Goal: Task Accomplishment & Management: Complete application form

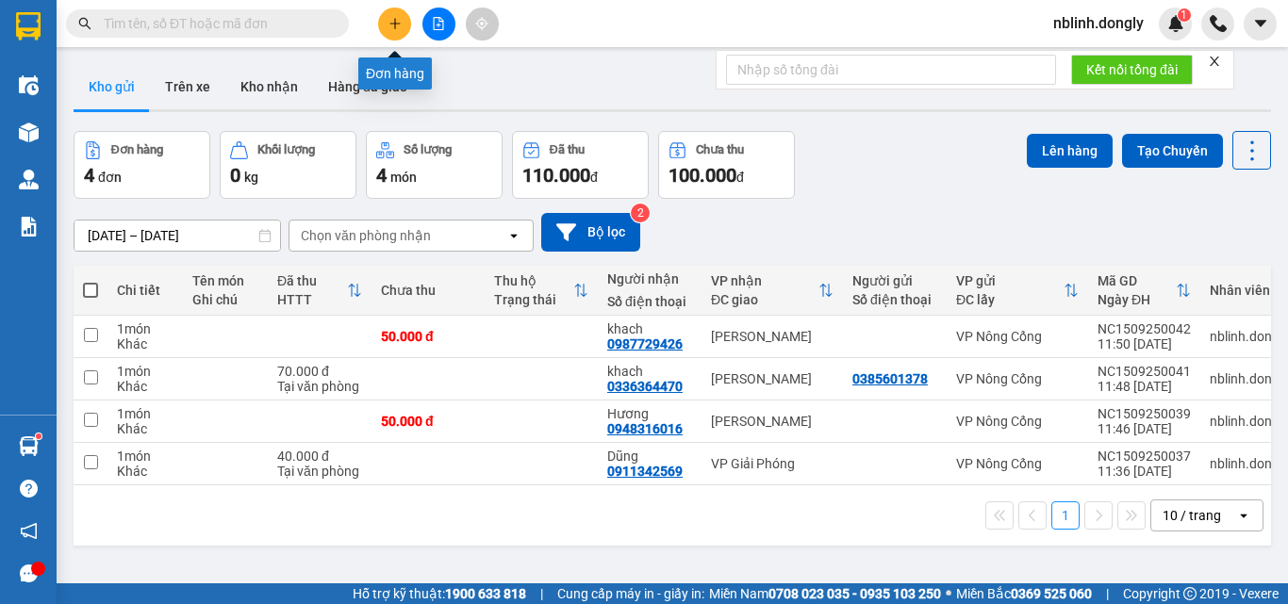
click at [392, 29] on icon "plus" at bounding box center [394, 23] width 13 height 13
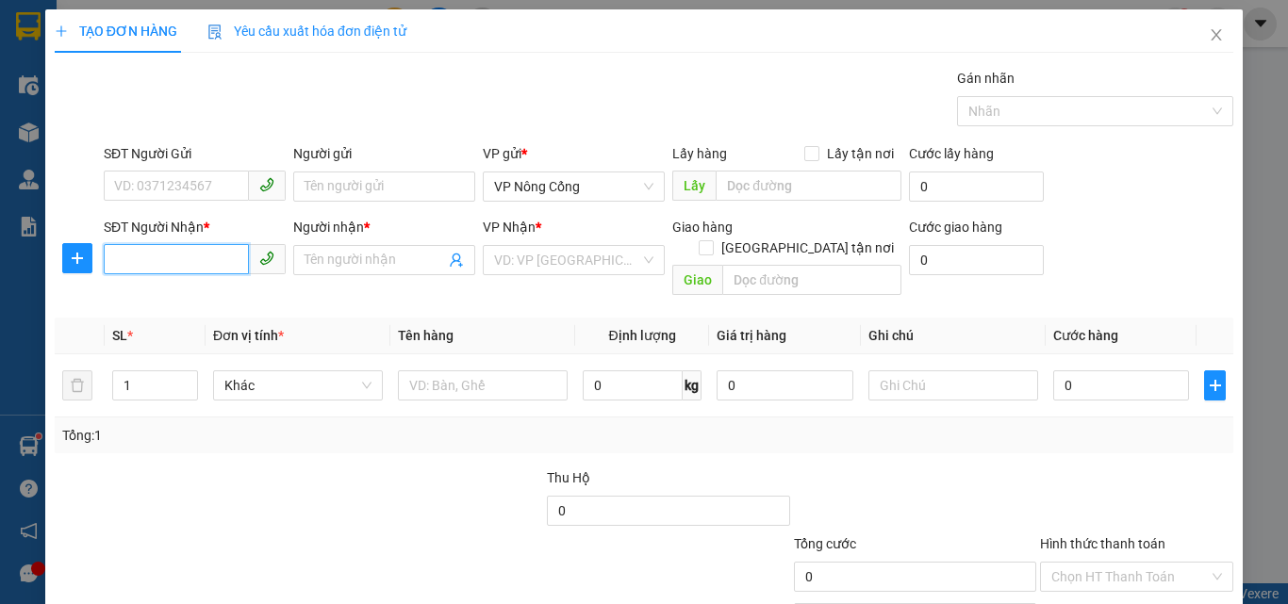
click at [118, 263] on input "SĐT Người Nhận *" at bounding box center [176, 259] width 145 height 30
click at [174, 305] on div "0346276005 - OAI" at bounding box center [192, 298] width 157 height 21
type input "0346276005"
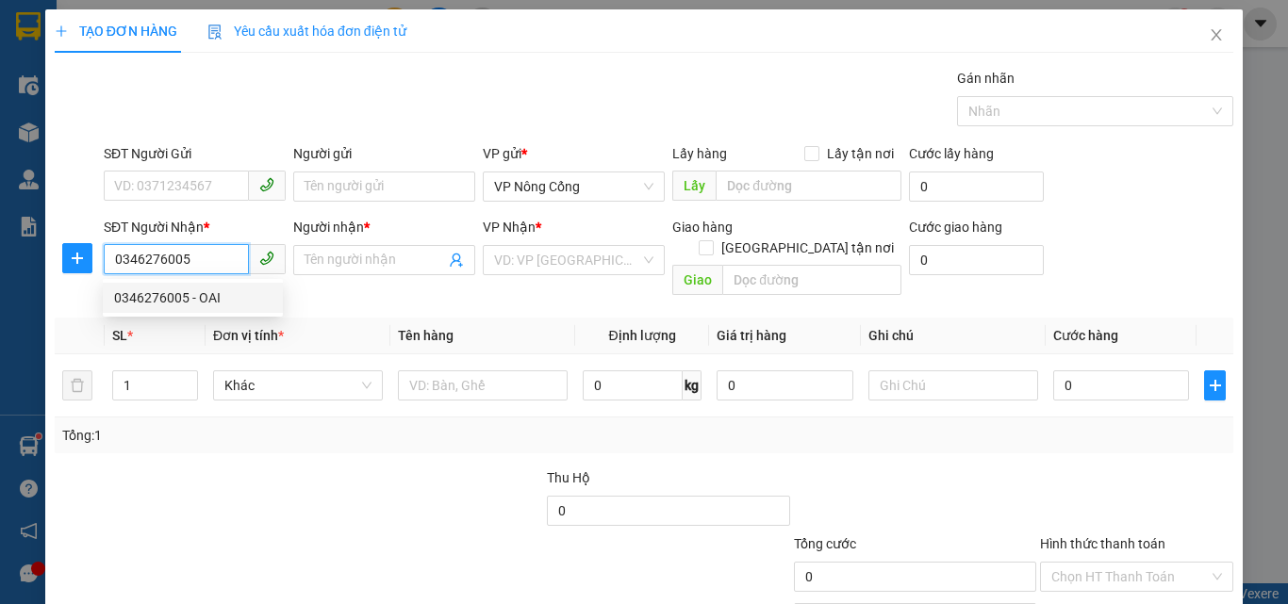
type input "OAI"
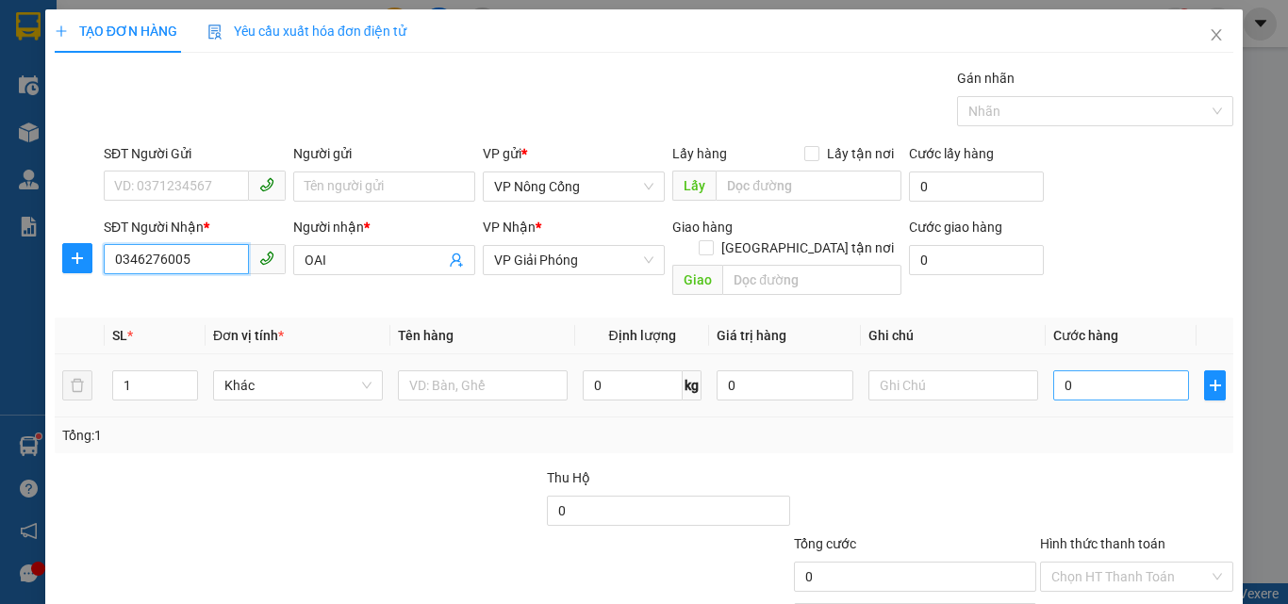
type input "0346276005"
click at [1074, 371] on input "0" at bounding box center [1121, 386] width 136 height 30
type input "4"
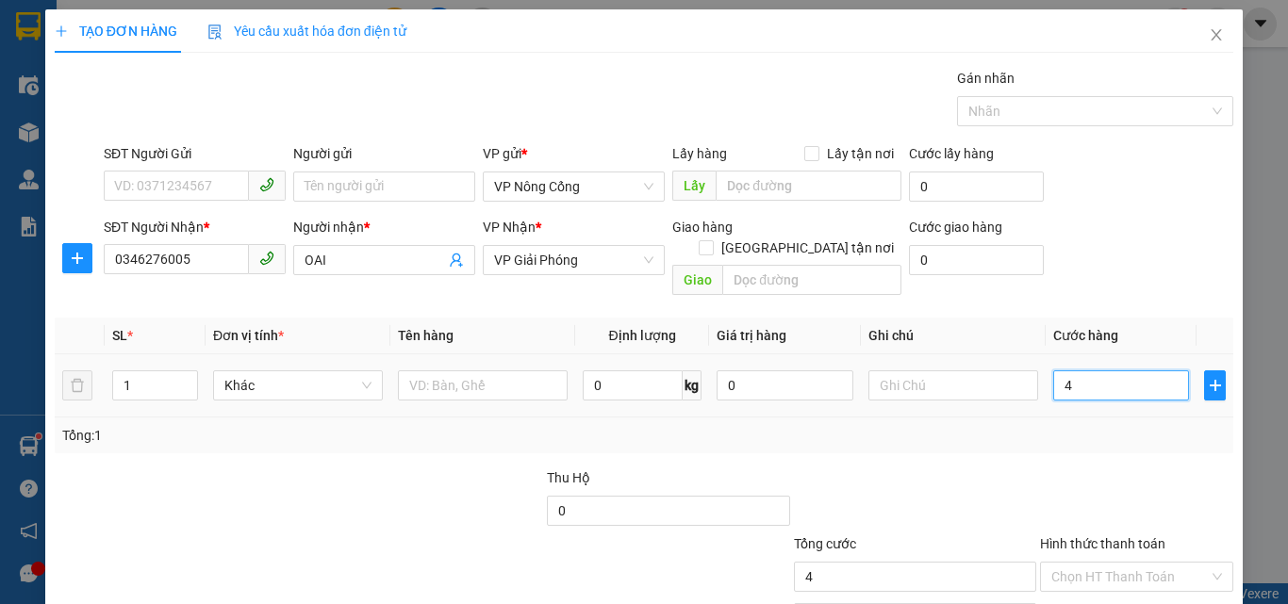
type input "40"
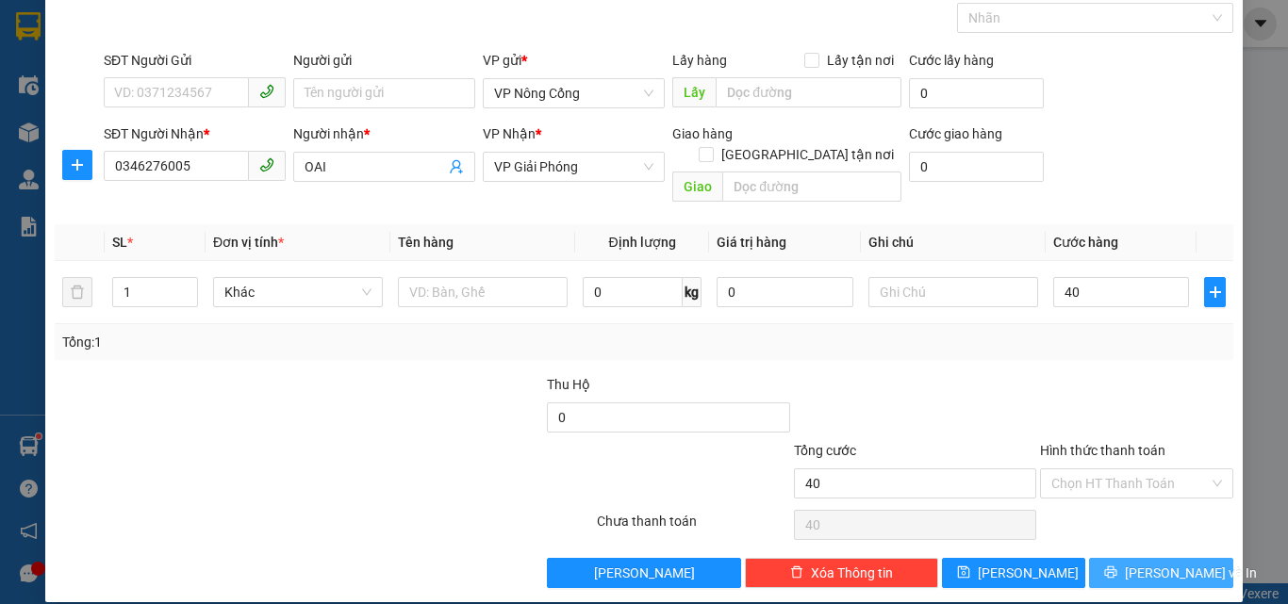
type input "40.000"
click at [1152, 563] on span "Lưu và In" at bounding box center [1191, 573] width 132 height 21
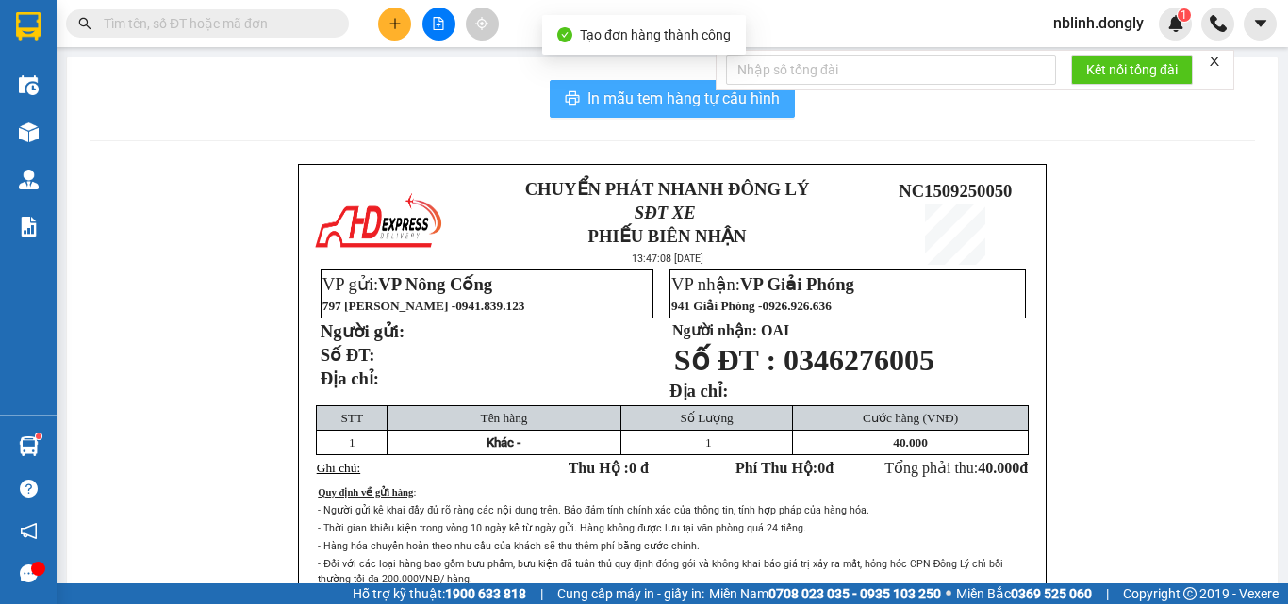
click at [681, 91] on span "In mẫu tem hàng tự cấu hình" at bounding box center [683, 99] width 192 height 24
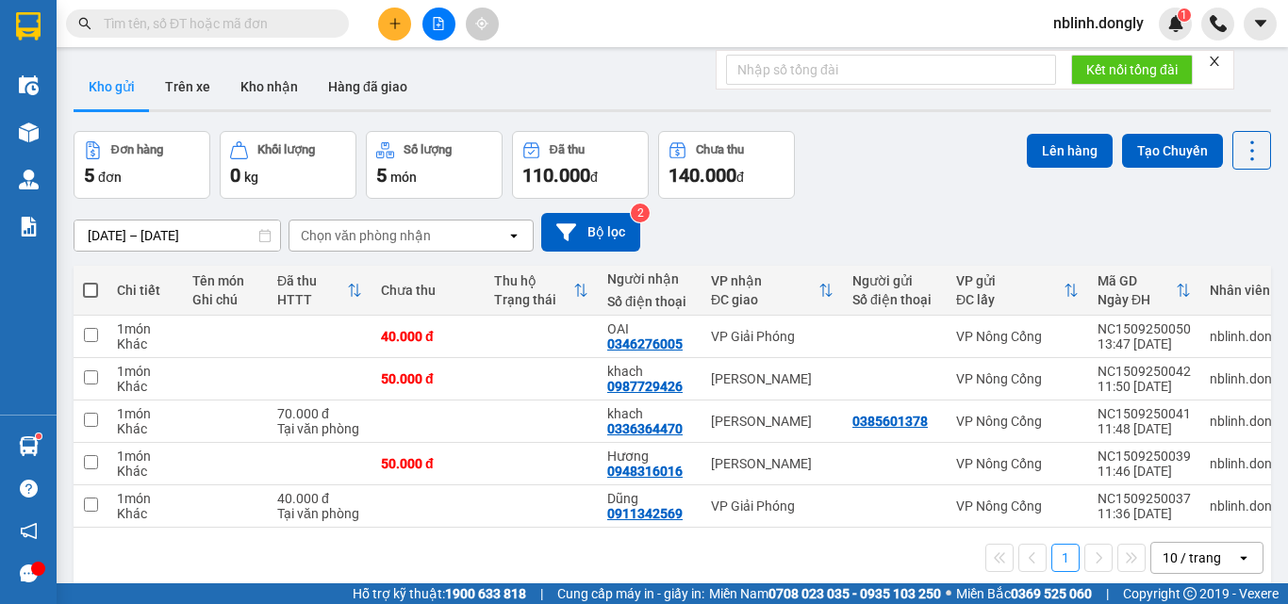
drag, startPoint x: 1267, startPoint y: 71, endPoint x: 392, endPoint y: 19, distance: 876.5
click at [392, 19] on icon "plus" at bounding box center [394, 23] width 13 height 13
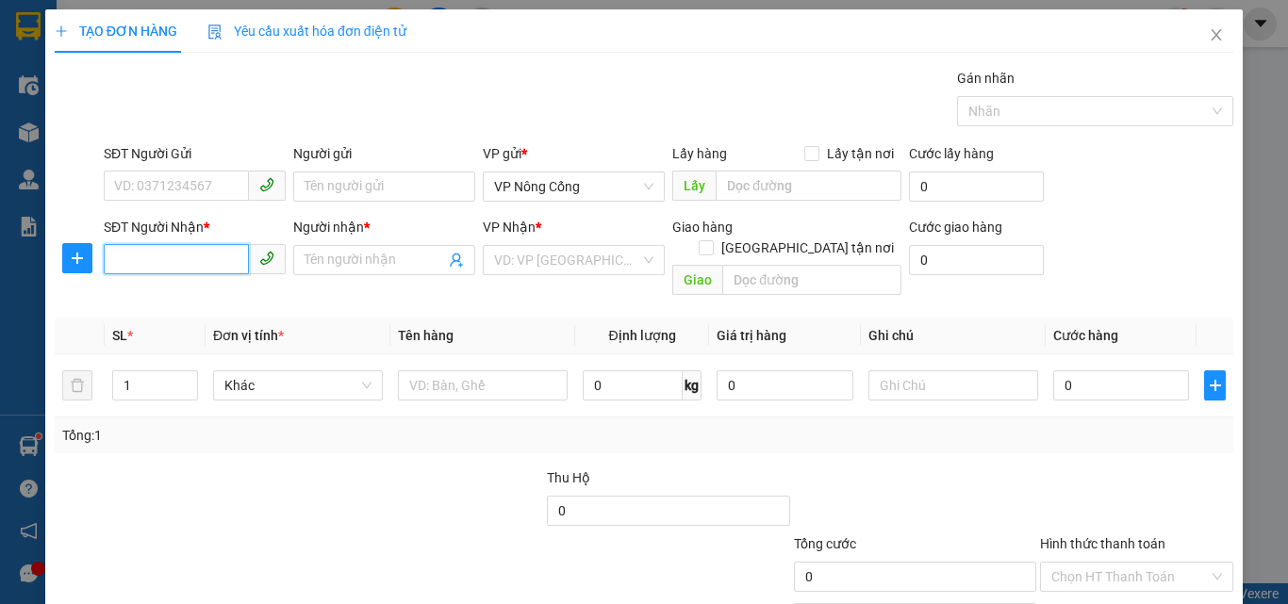
click at [130, 262] on input "SĐT Người Nhận *" at bounding box center [176, 259] width 145 height 30
type input "0869318887"
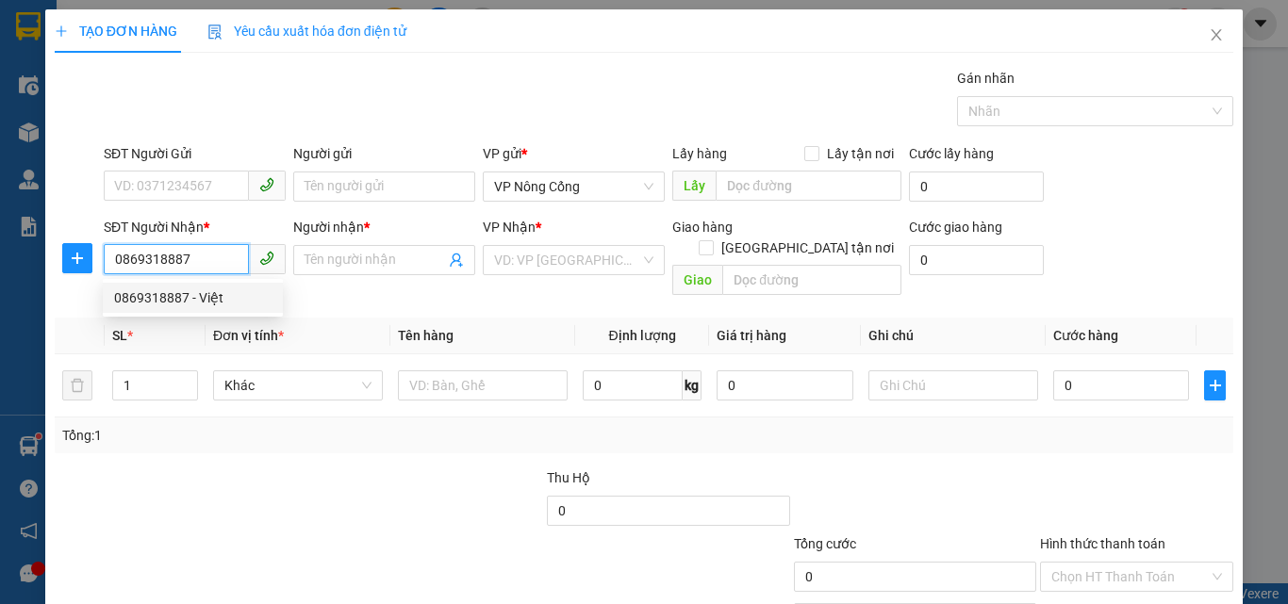
click at [179, 299] on div "0869318887 - Việt" at bounding box center [192, 298] width 157 height 21
type input "Việt"
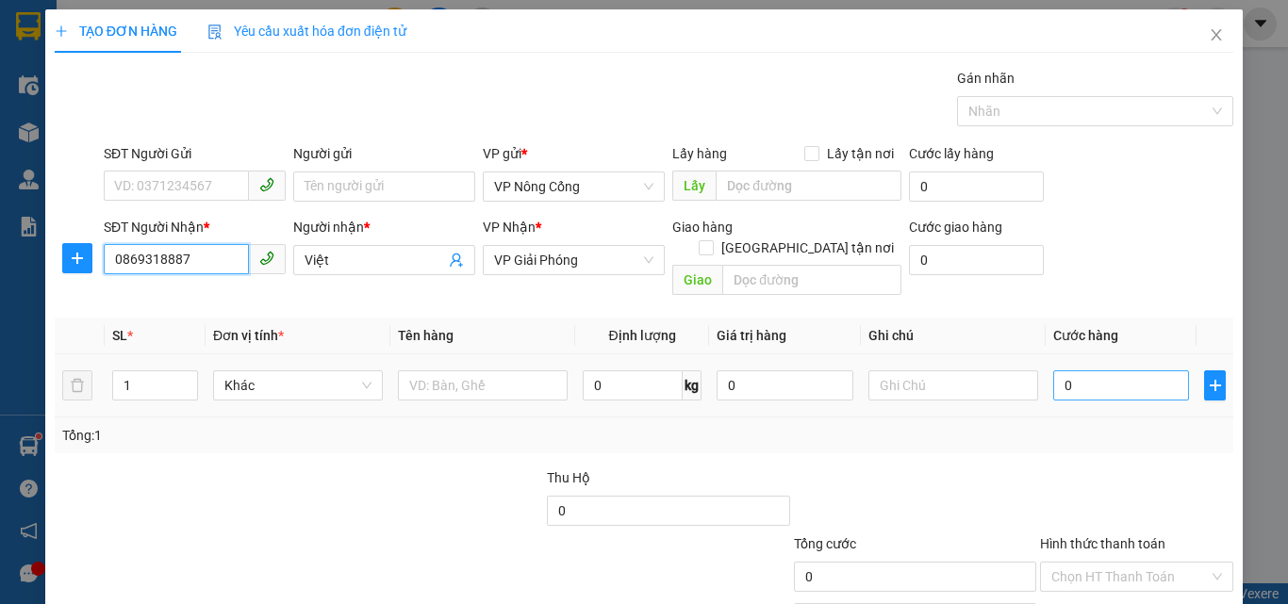
type input "0869318887"
click at [1101, 371] on input "0" at bounding box center [1121, 386] width 136 height 30
type input "4"
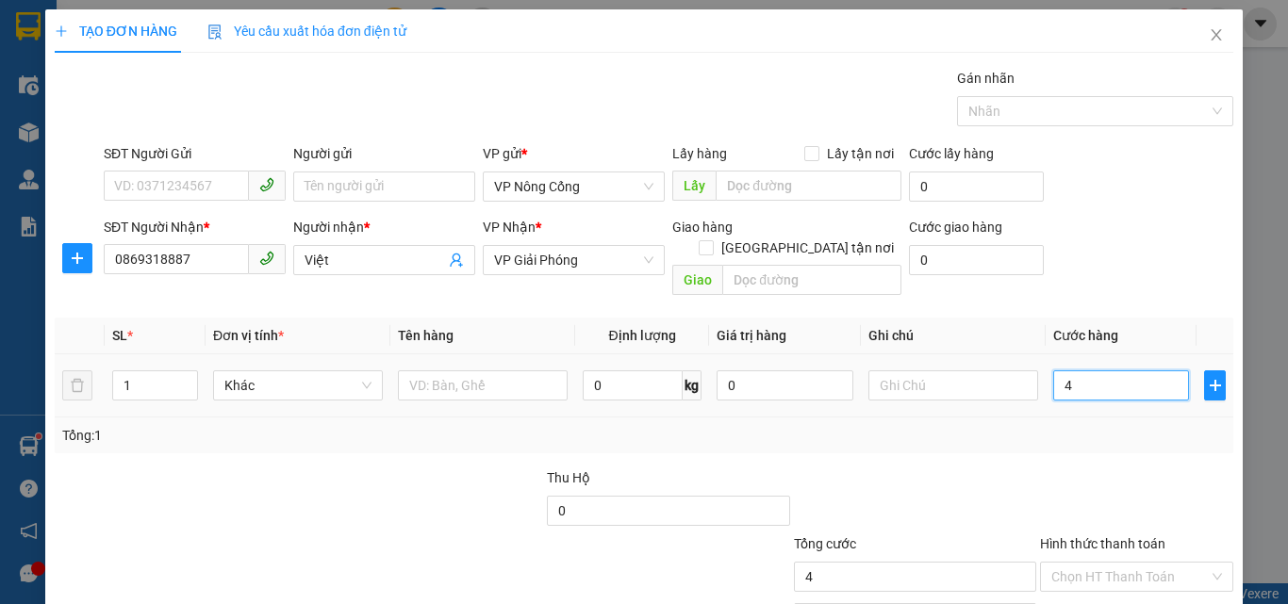
type input "40"
type input "40.000"
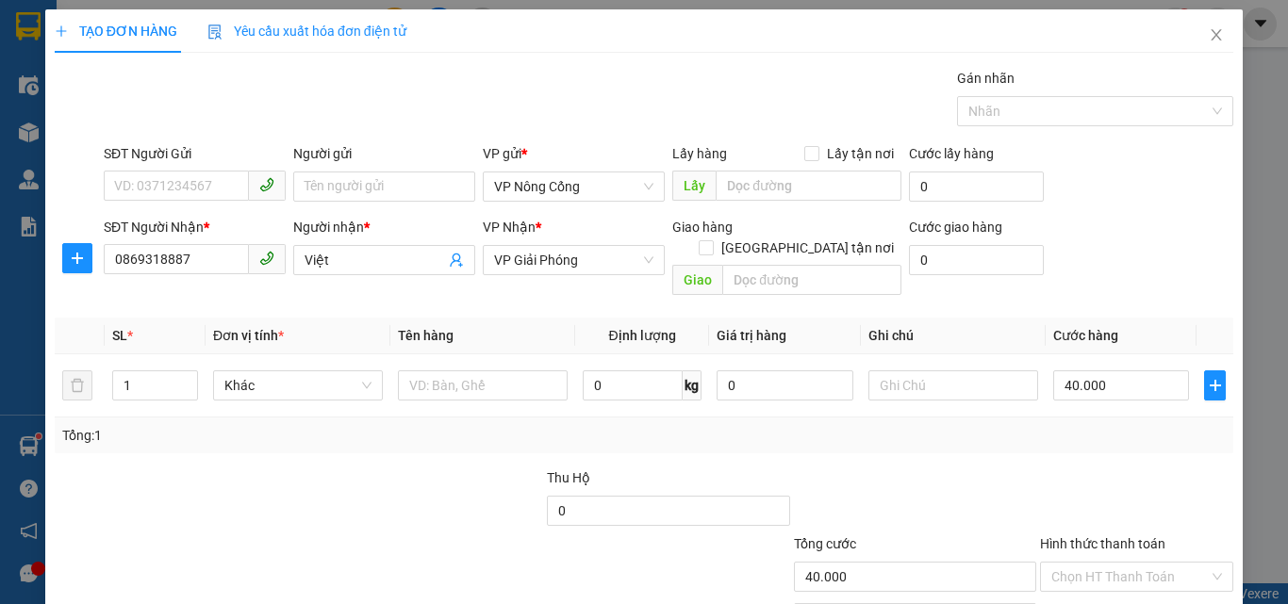
click at [1080, 536] on label "Hình thức thanh toán" at bounding box center [1102, 543] width 125 height 15
click at [1080, 563] on input "Hình thức thanh toán" at bounding box center [1129, 577] width 157 height 28
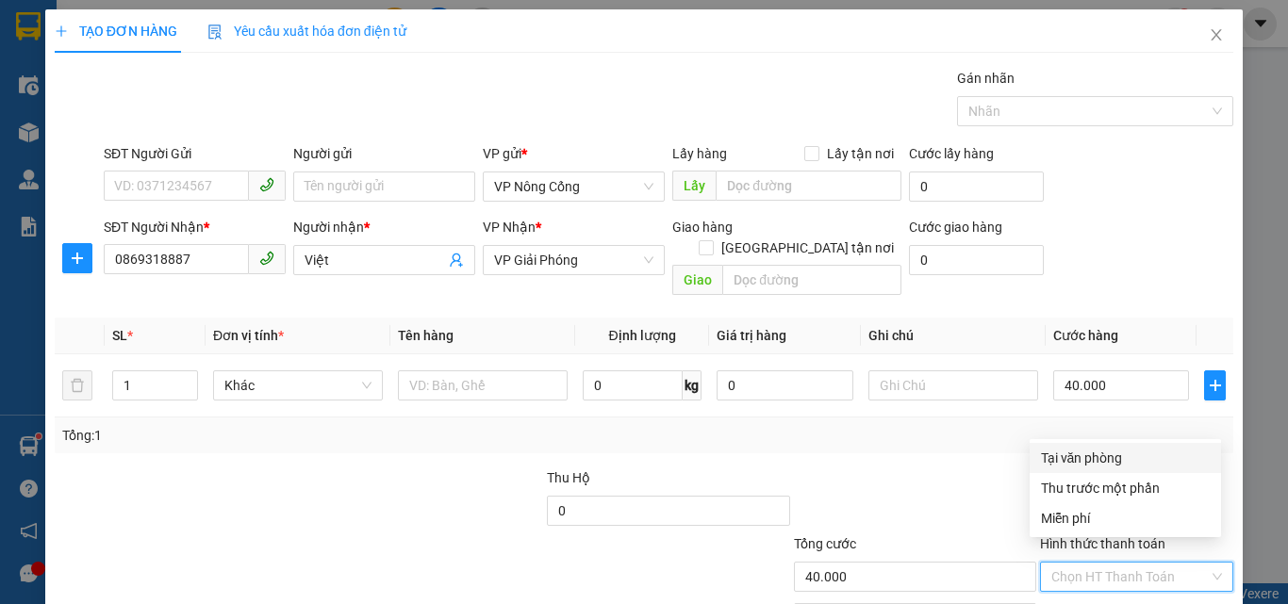
click at [1079, 463] on div "Tại văn phòng" at bounding box center [1125, 458] width 169 height 21
type input "0"
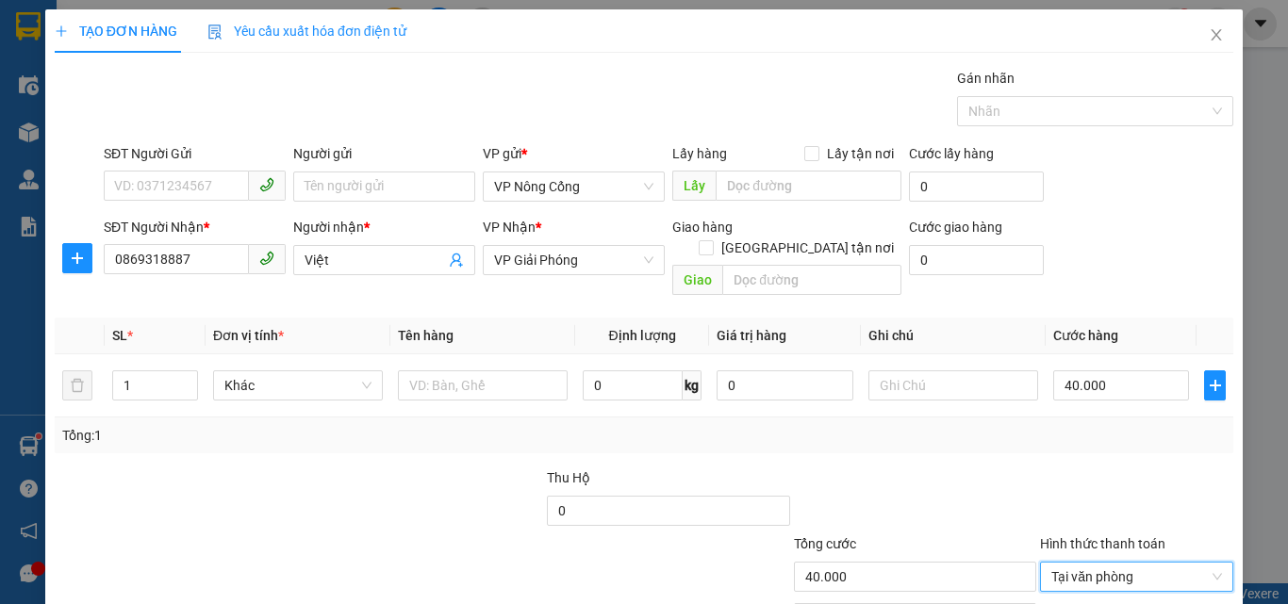
scroll to position [93, 0]
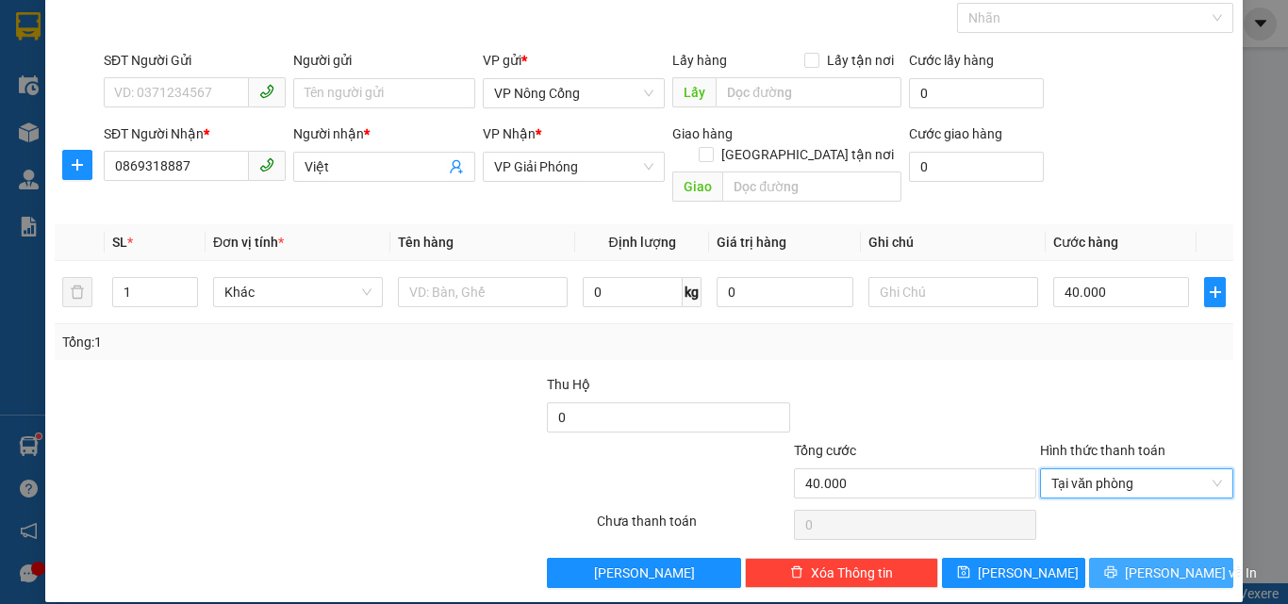
click at [1140, 563] on span "Lưu và In" at bounding box center [1191, 573] width 132 height 21
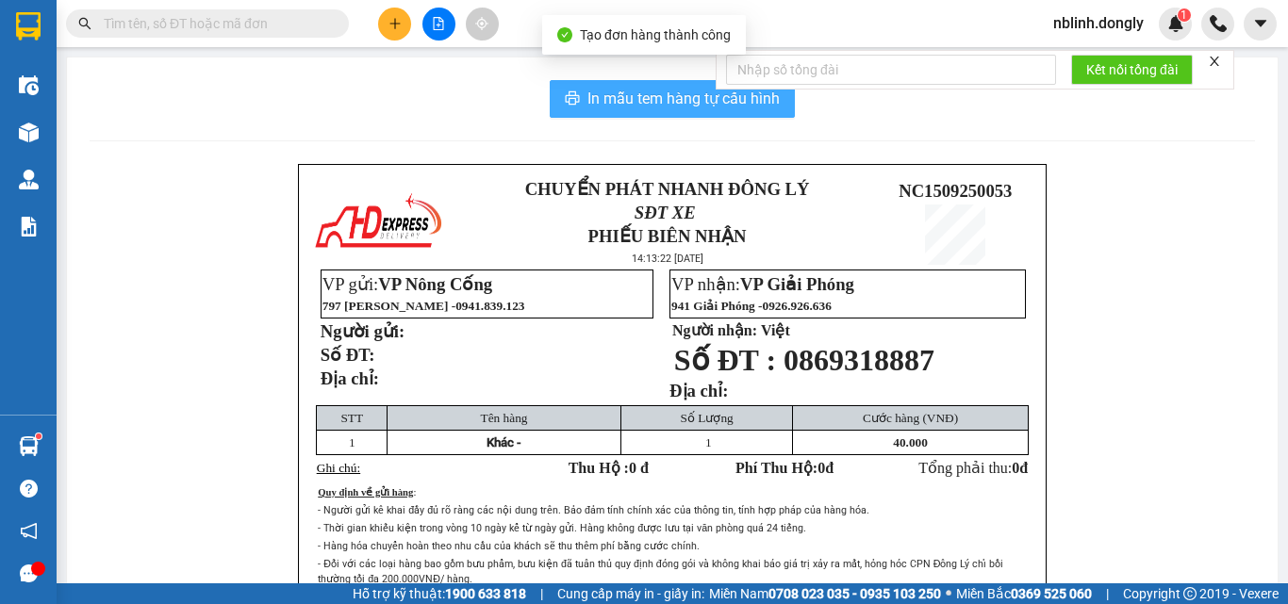
drag, startPoint x: 693, startPoint y: 101, endPoint x: 771, endPoint y: 299, distance: 212.9
click at [693, 103] on span "In mẫu tem hàng tự cấu hình" at bounding box center [683, 99] width 192 height 24
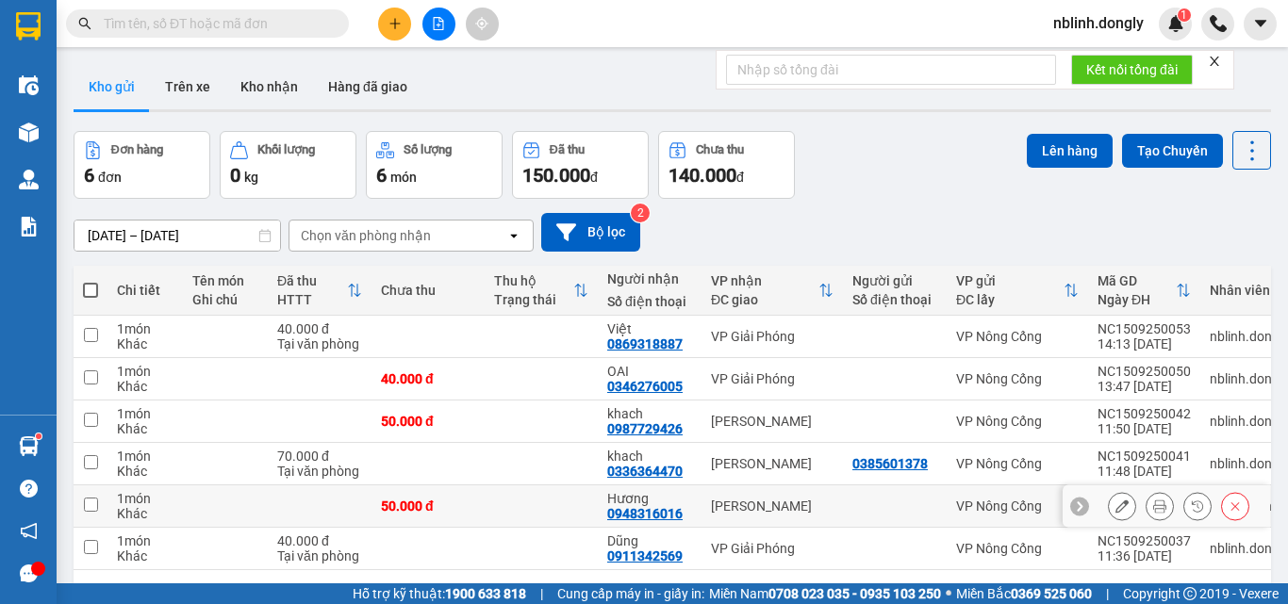
click at [94, 503] on input "checkbox" at bounding box center [91, 505] width 14 height 14
checkbox input "true"
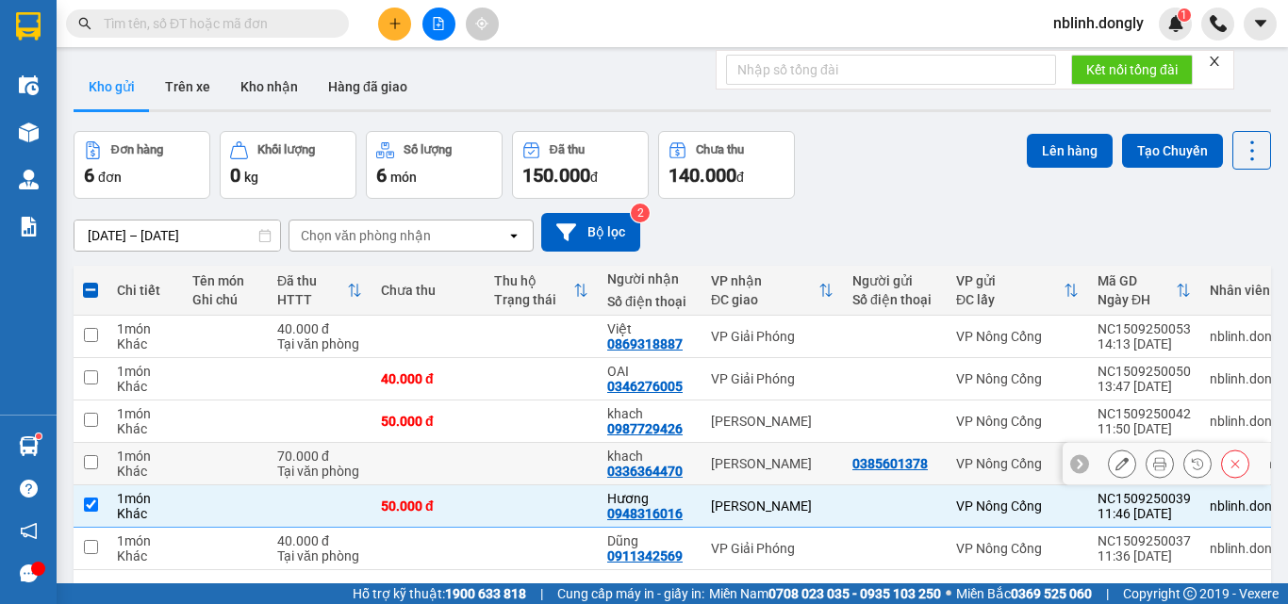
click at [83, 454] on td at bounding box center [91, 464] width 34 height 42
checkbox input "true"
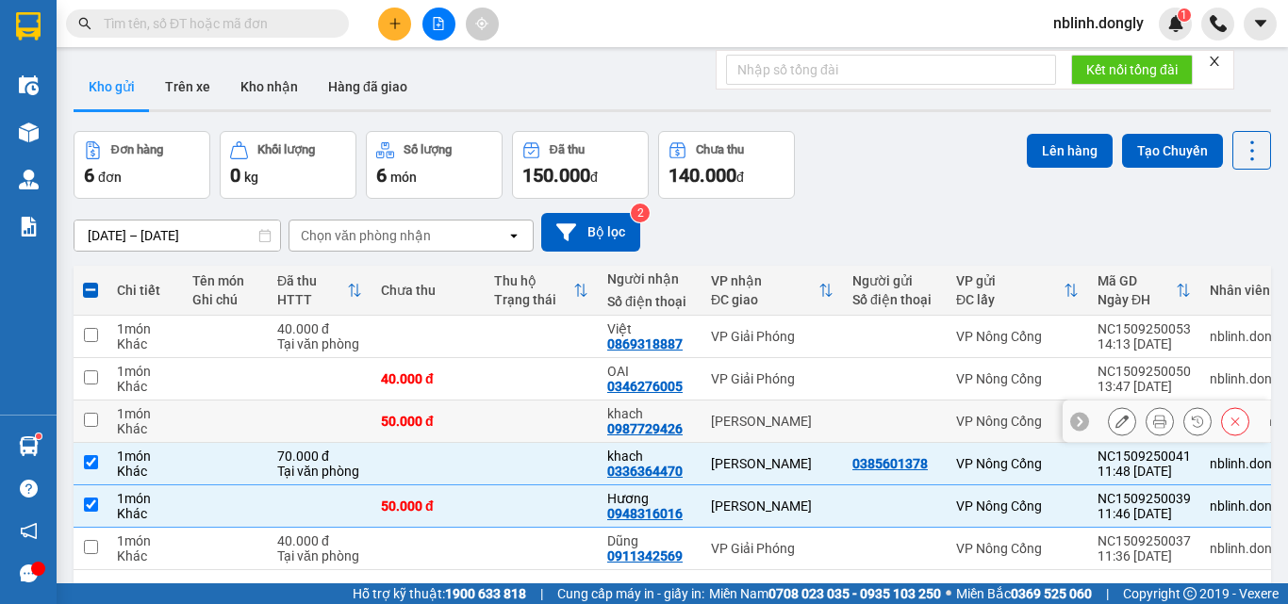
click at [94, 417] on input "checkbox" at bounding box center [91, 420] width 14 height 14
checkbox input "true"
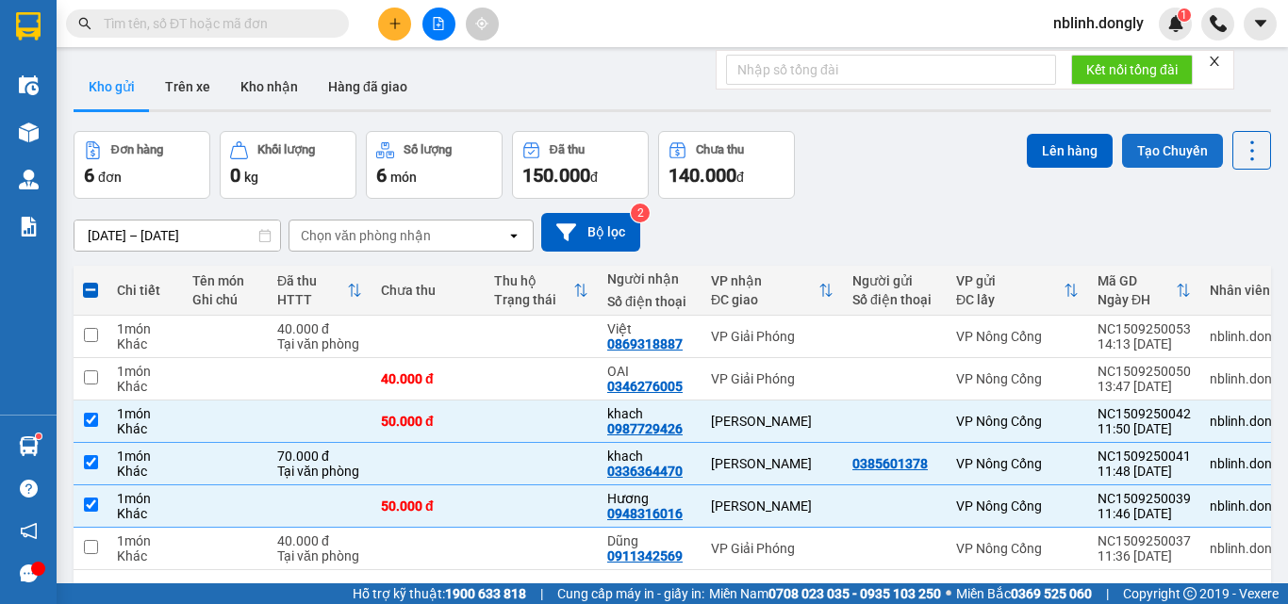
click at [1143, 145] on button "Tạo Chuyến" at bounding box center [1172, 151] width 101 height 34
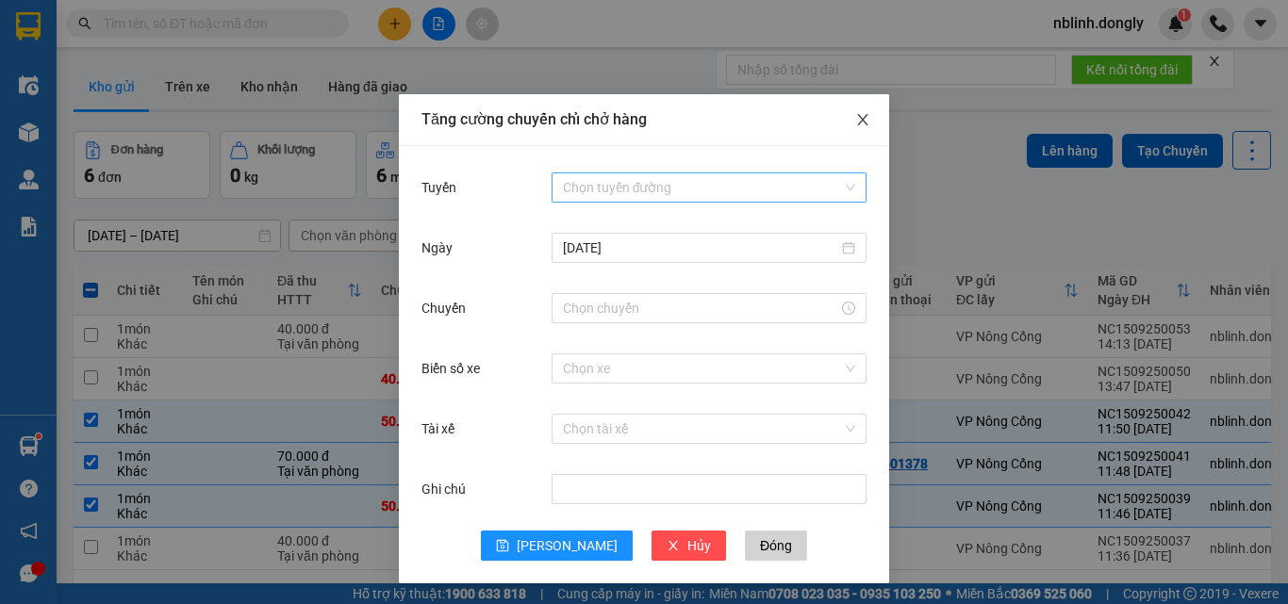
drag, startPoint x: 848, startPoint y: 119, endPoint x: 1015, endPoint y: 164, distance: 173.8
click at [855, 119] on icon "close" at bounding box center [862, 119] width 15 height 15
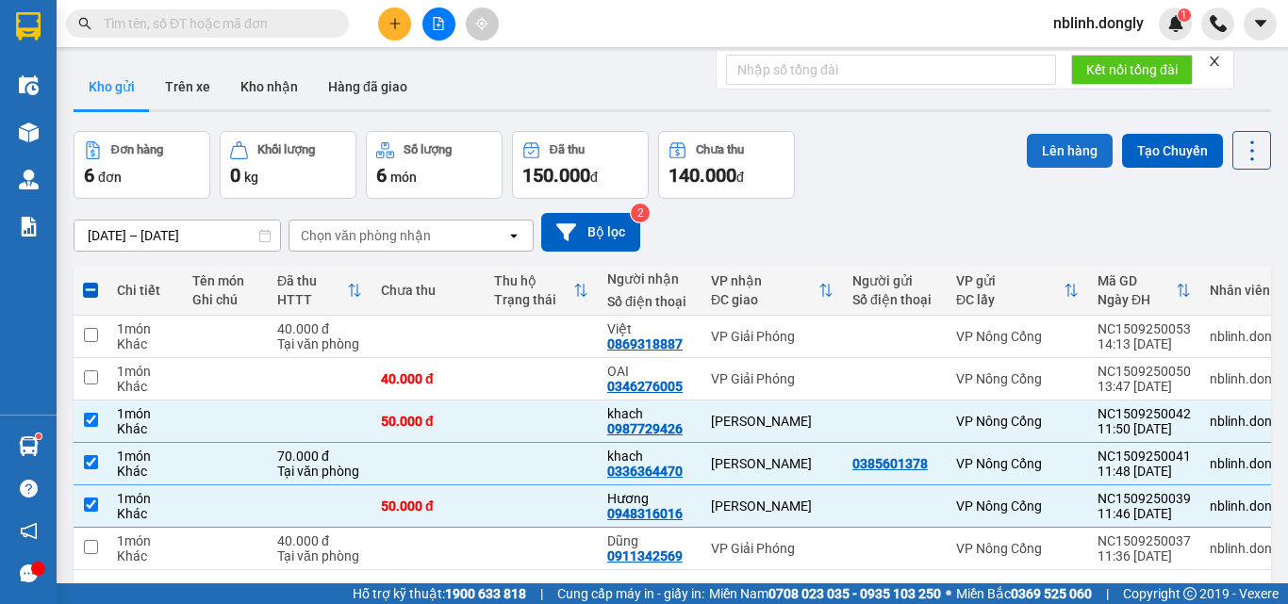
click at [1066, 156] on button "Lên hàng" at bounding box center [1070, 151] width 86 height 34
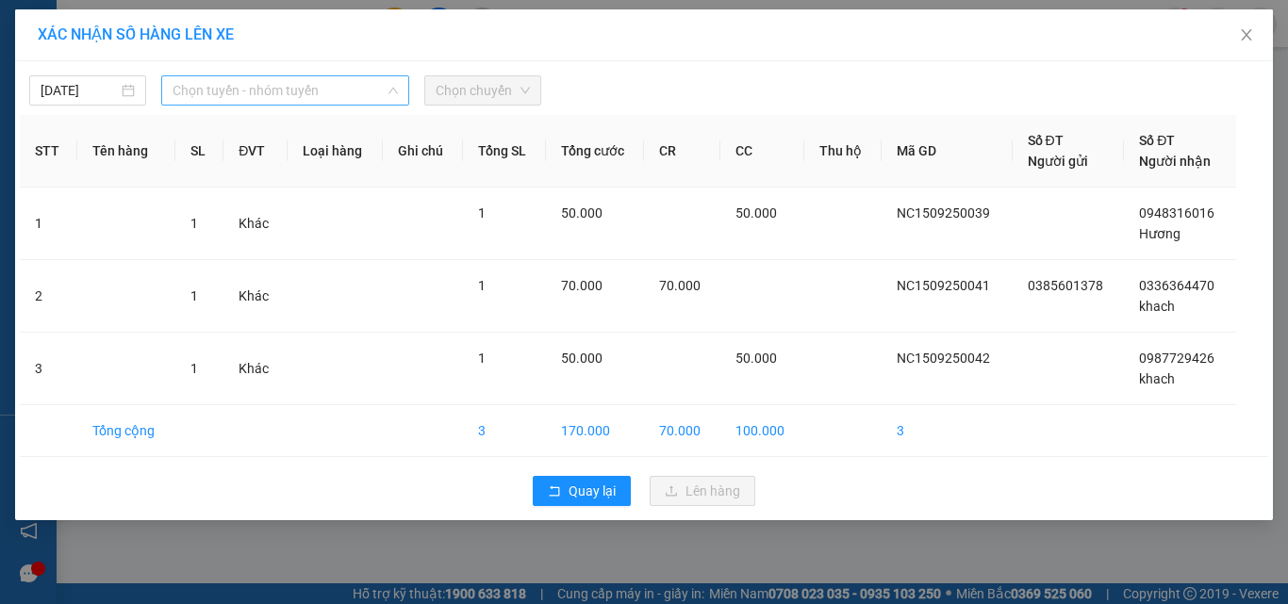
click at [273, 93] on span "Chọn tuyến - nhóm tuyến" at bounding box center [285, 90] width 225 height 28
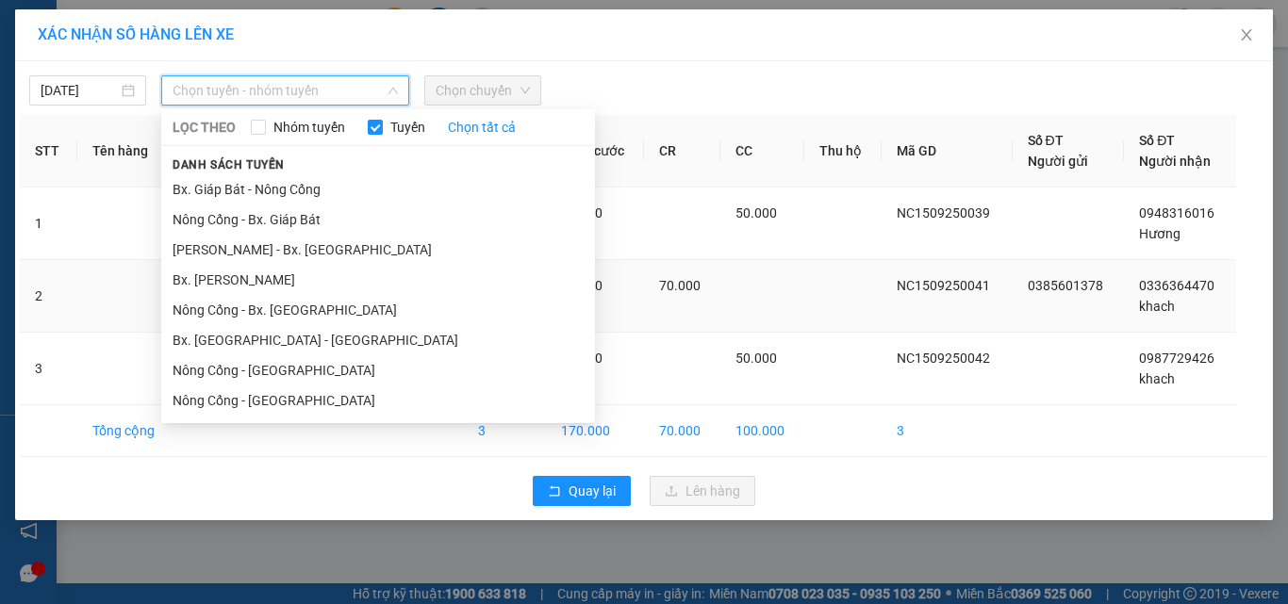
click at [259, 311] on li "Nông Cống - Bx. Mỹ Đình" at bounding box center [378, 310] width 434 height 30
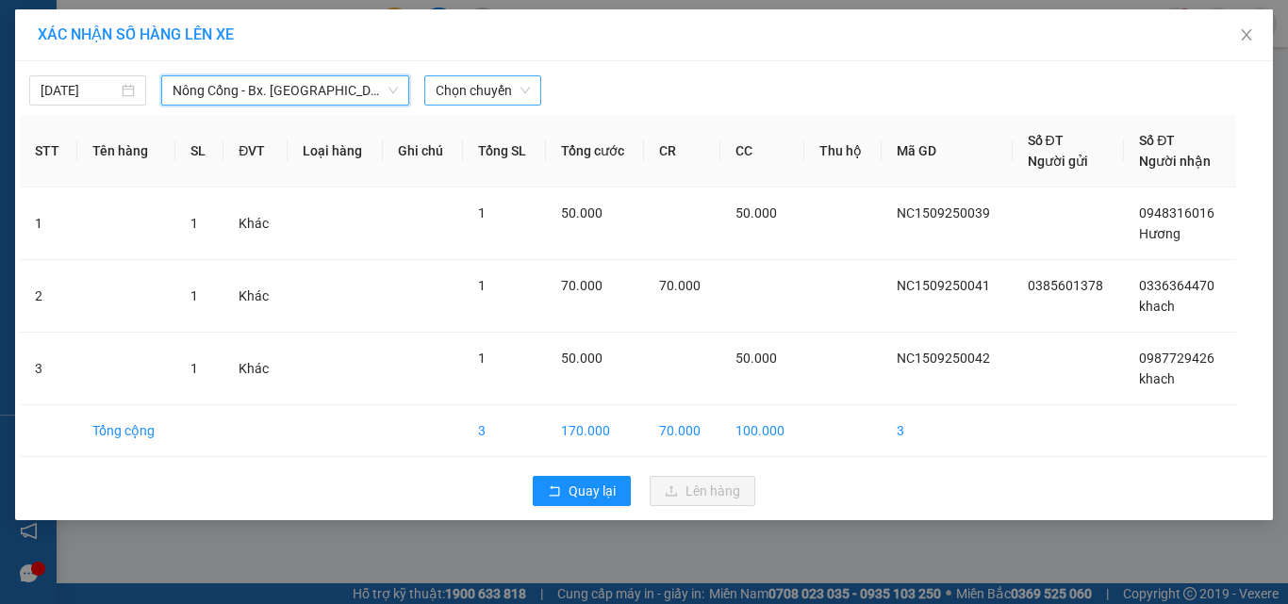
click at [506, 92] on span "Chọn chuyến" at bounding box center [483, 90] width 94 height 28
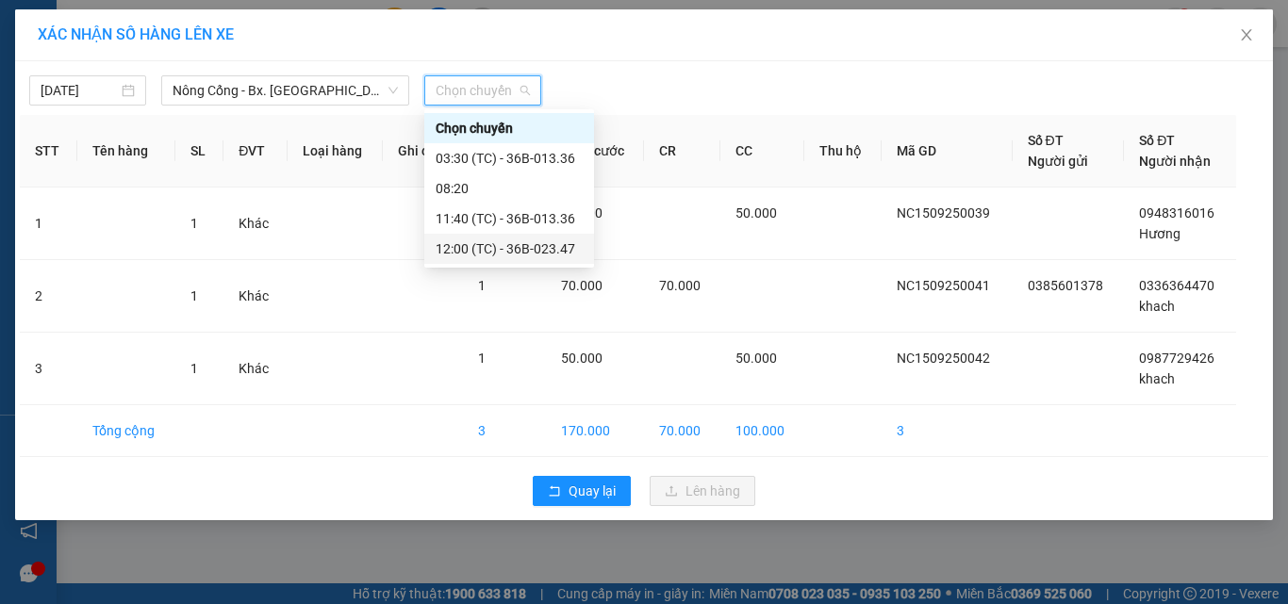
click at [529, 251] on div "12:00 (TC) - 36B-023.47" at bounding box center [509, 249] width 147 height 21
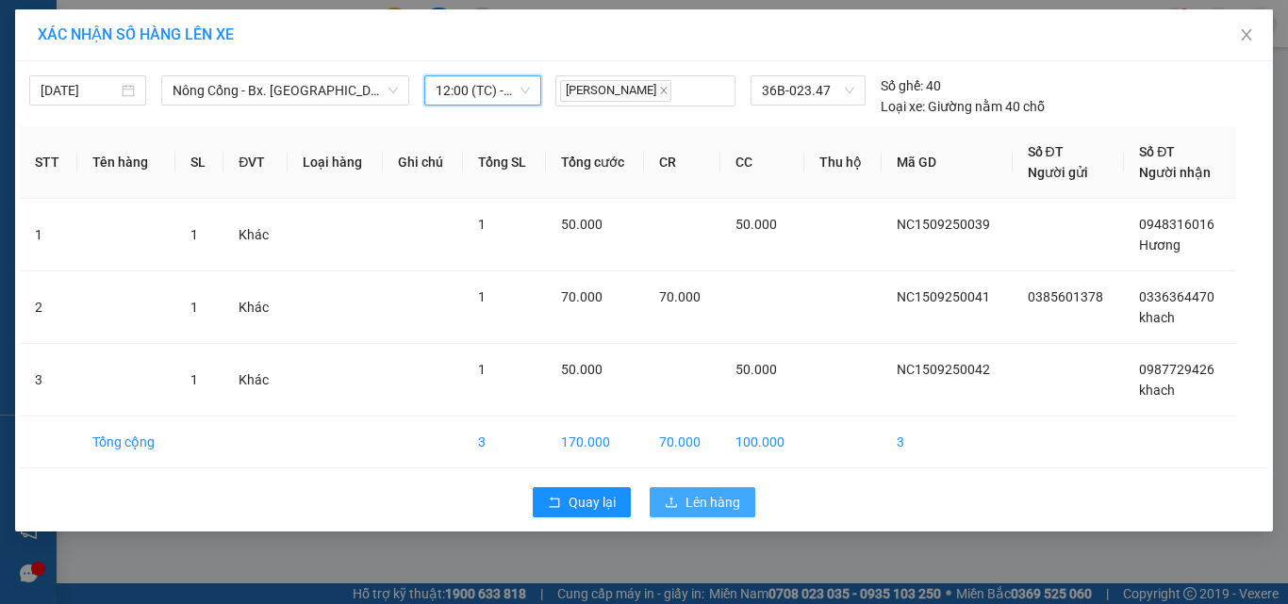
click at [693, 495] on span "Lên hàng" at bounding box center [712, 502] width 55 height 21
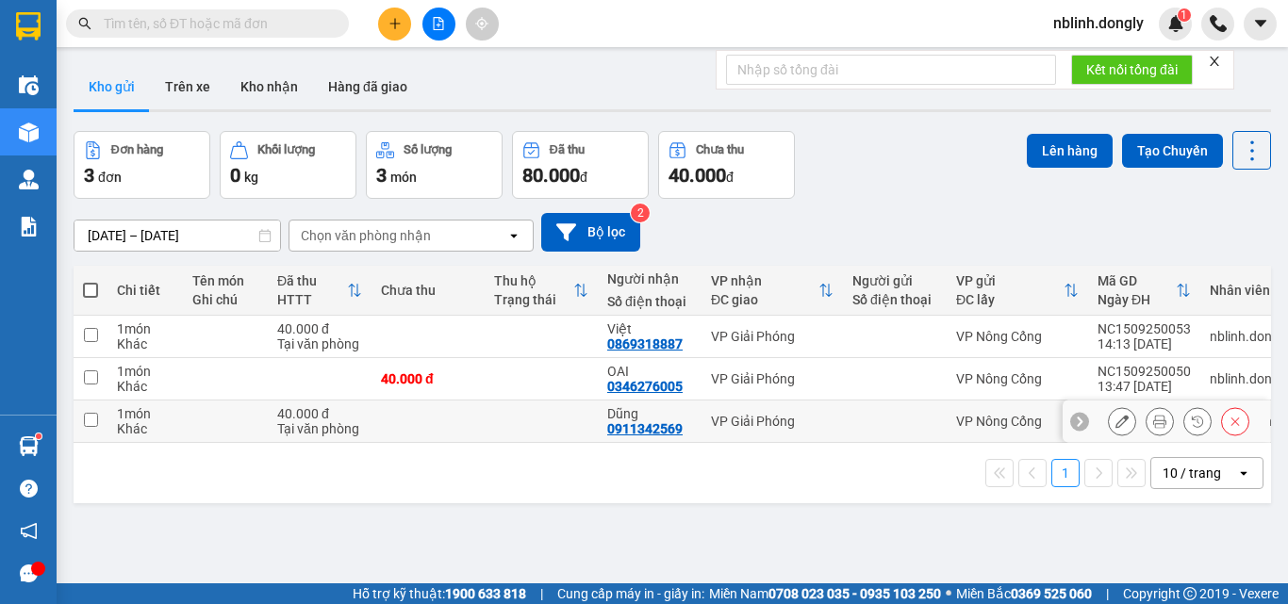
click at [91, 423] on input "checkbox" at bounding box center [91, 420] width 14 height 14
checkbox input "true"
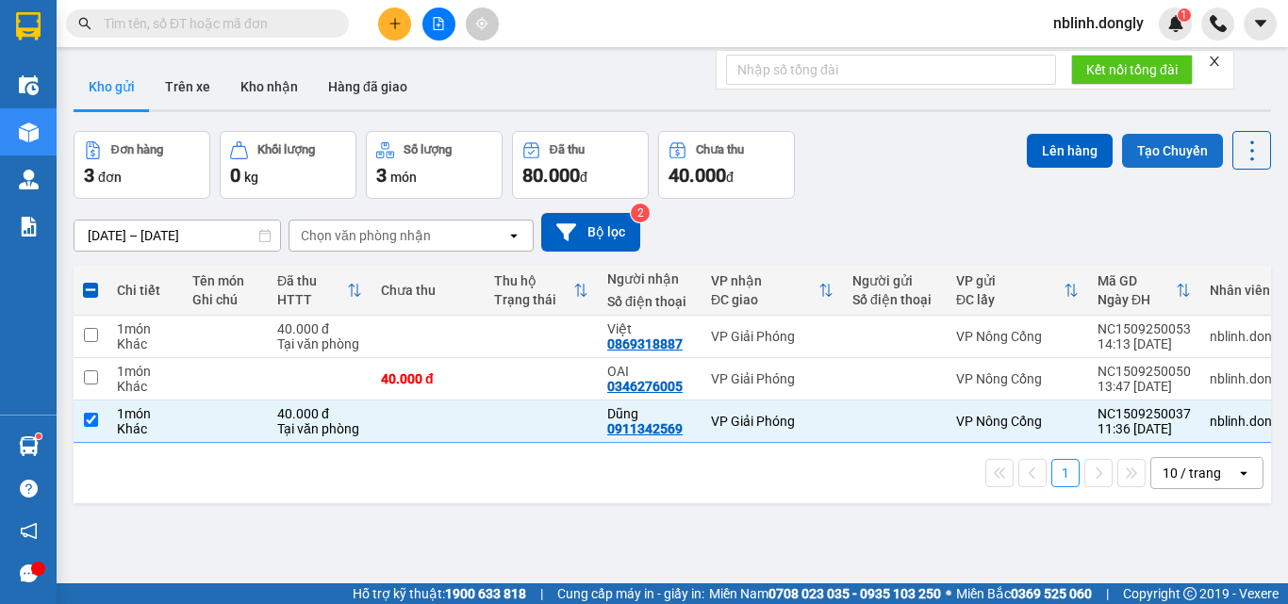
click at [1159, 153] on button "Tạo Chuyến" at bounding box center [1172, 151] width 101 height 34
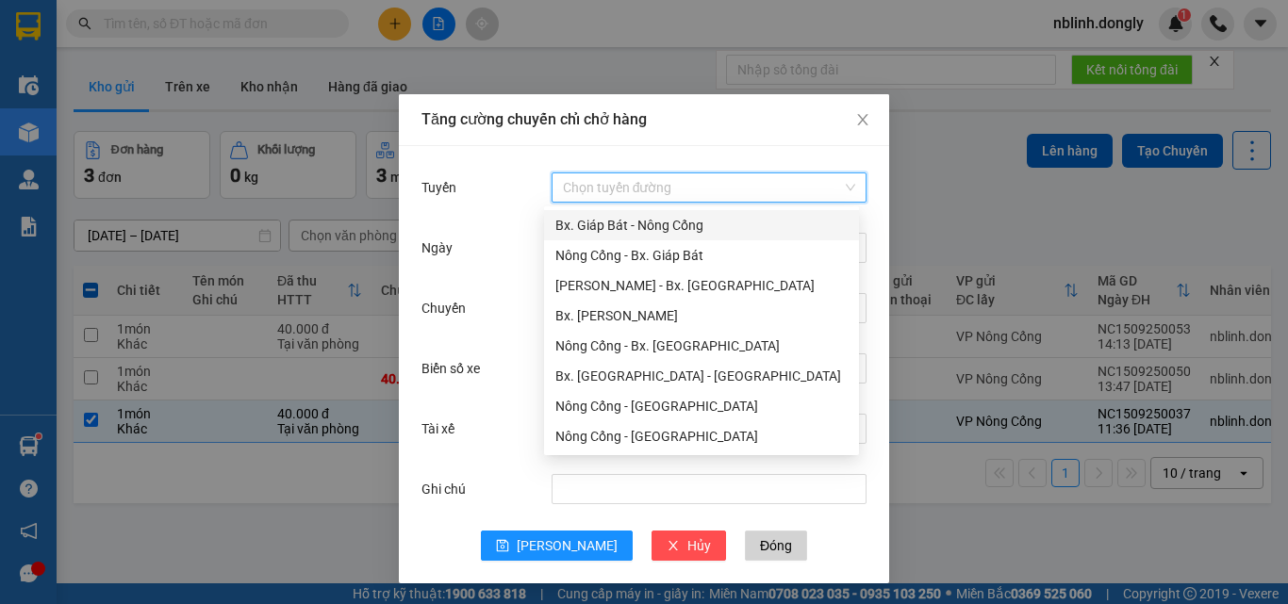
click at [634, 190] on input "Tuyến" at bounding box center [702, 187] width 279 height 28
click at [667, 252] on div "Nông Cống - Bx. Giáp Bát" at bounding box center [701, 255] width 292 height 21
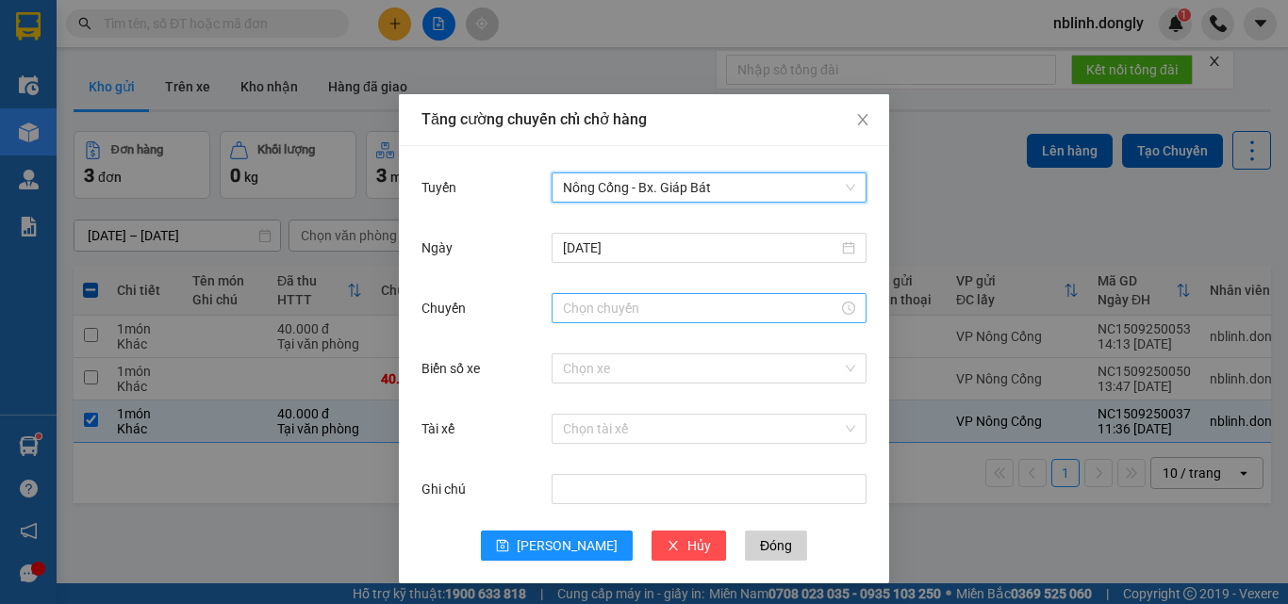
click at [591, 312] on input "Chuyến" at bounding box center [700, 308] width 275 height 21
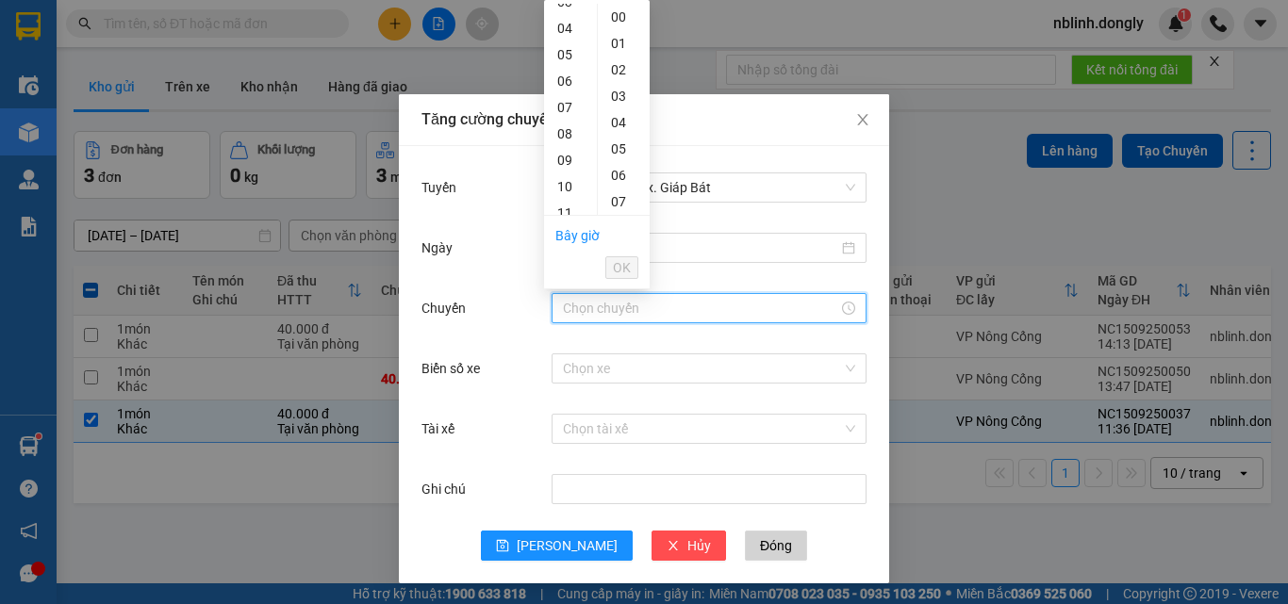
scroll to position [283, 0]
click at [566, 48] on div "12" at bounding box center [570, 51] width 53 height 26
click at [616, 136] on div "40" at bounding box center [624, 130] width 52 height 26
type input "12:40"
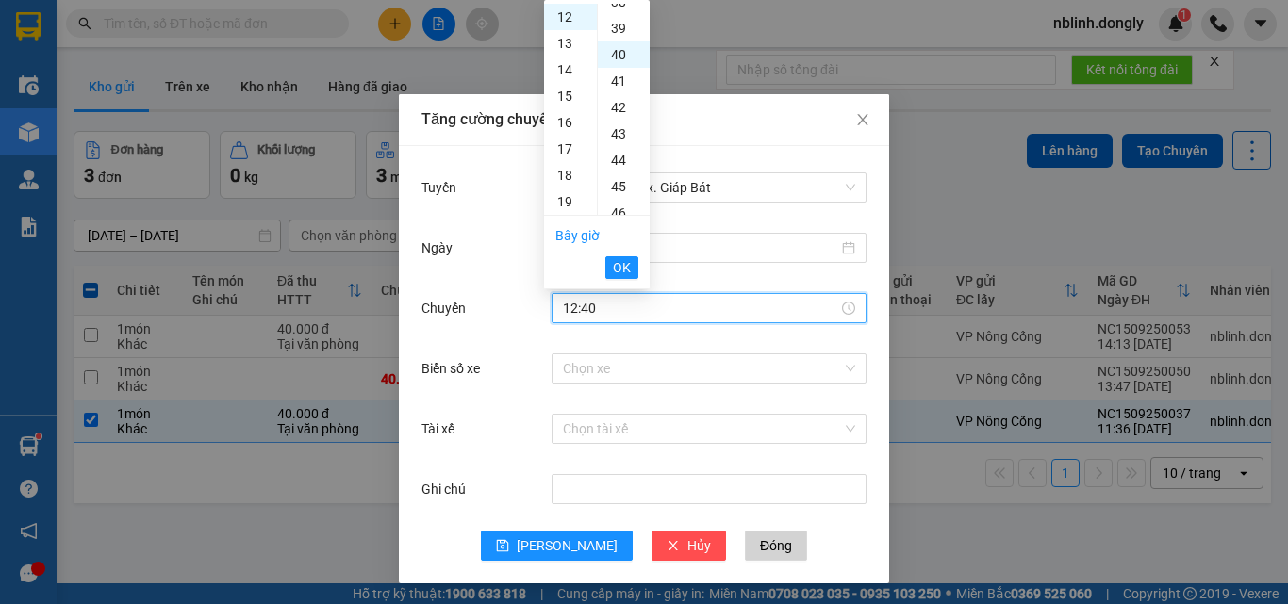
scroll to position [1056, 0]
click at [618, 266] on span "OK" at bounding box center [622, 267] width 18 height 21
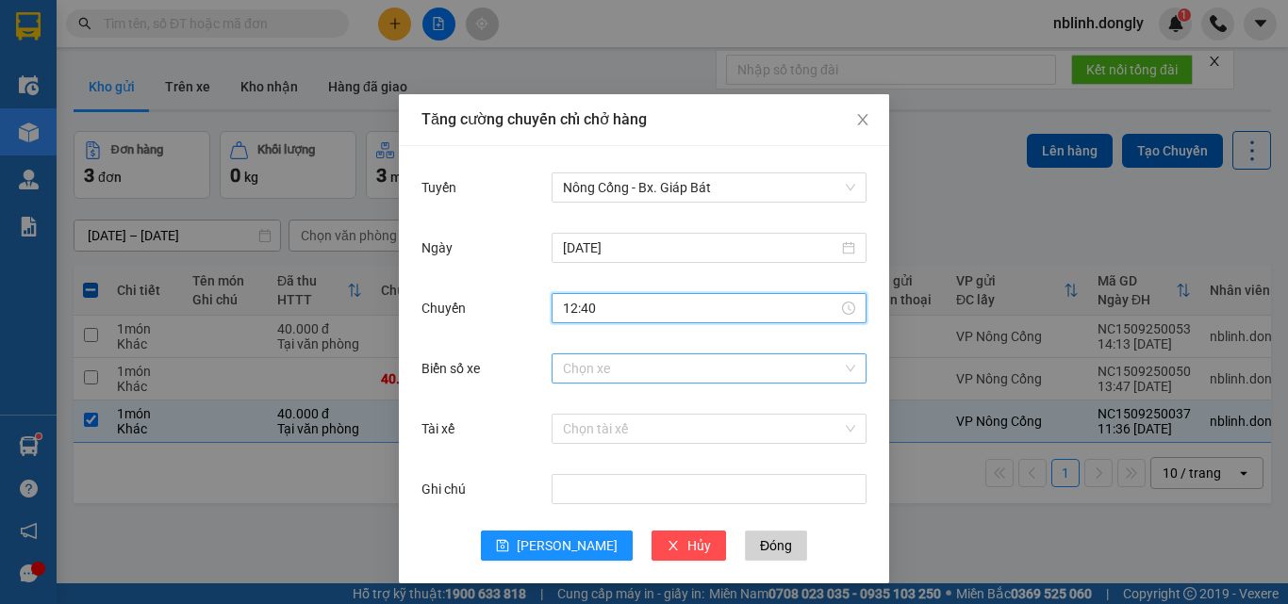
click at [576, 360] on input "Biển số xe" at bounding box center [702, 369] width 279 height 28
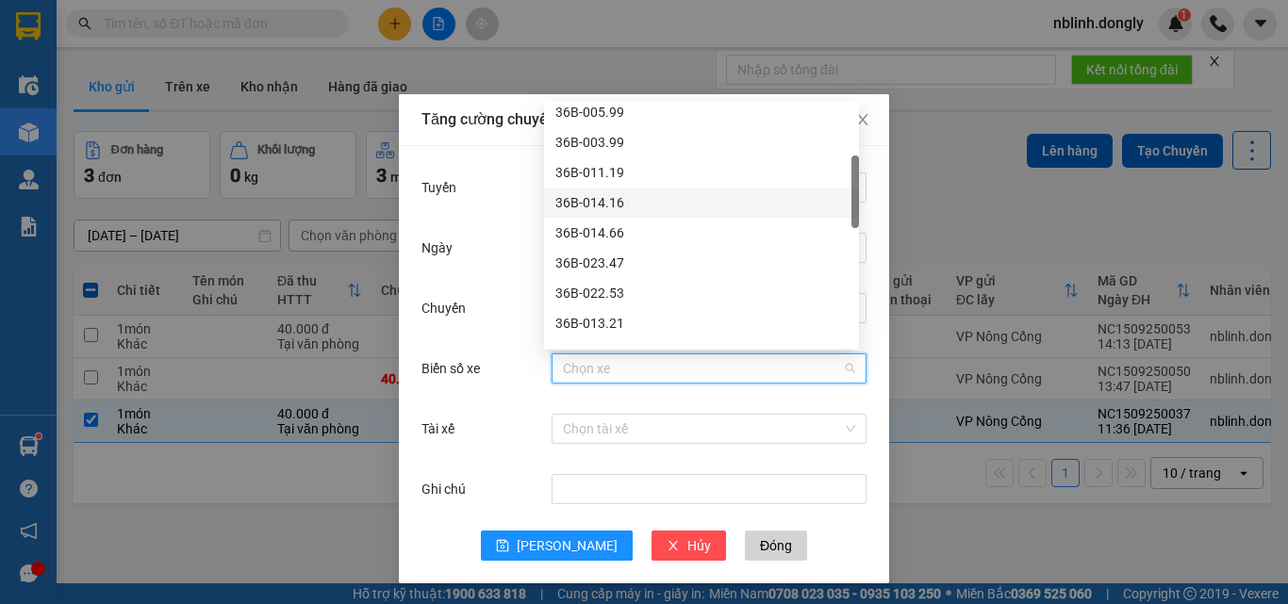
scroll to position [283, 0]
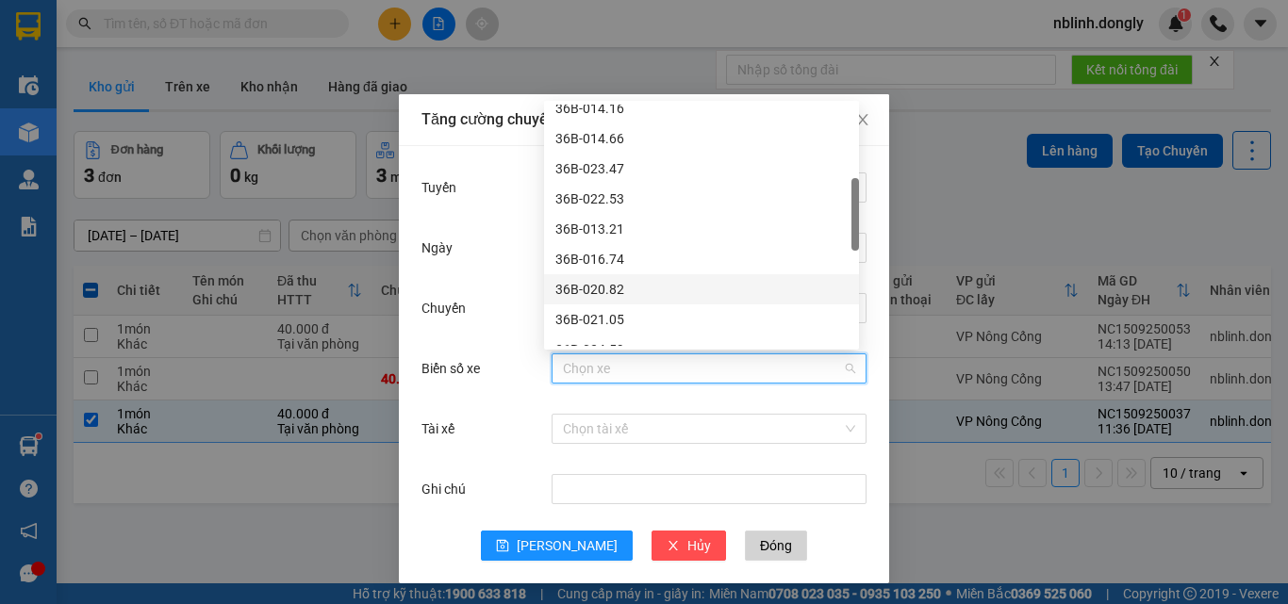
click at [588, 289] on div "36B-020.82" at bounding box center [701, 289] width 292 height 21
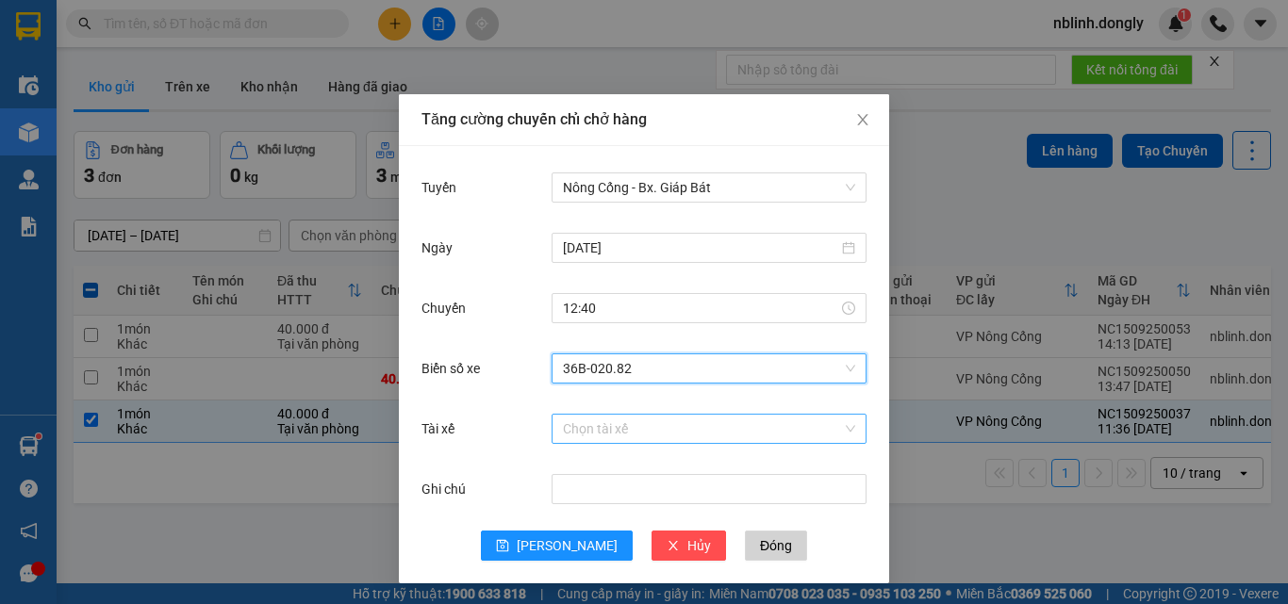
click at [584, 430] on input "Tài xế" at bounding box center [702, 429] width 279 height 28
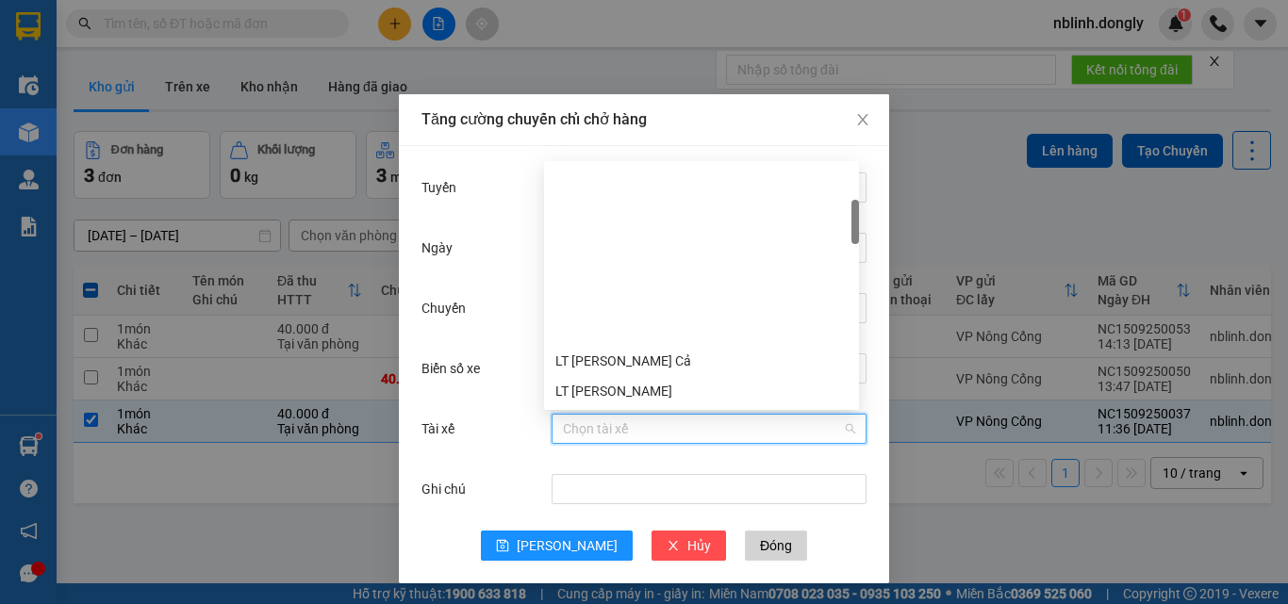
scroll to position [189, 0]
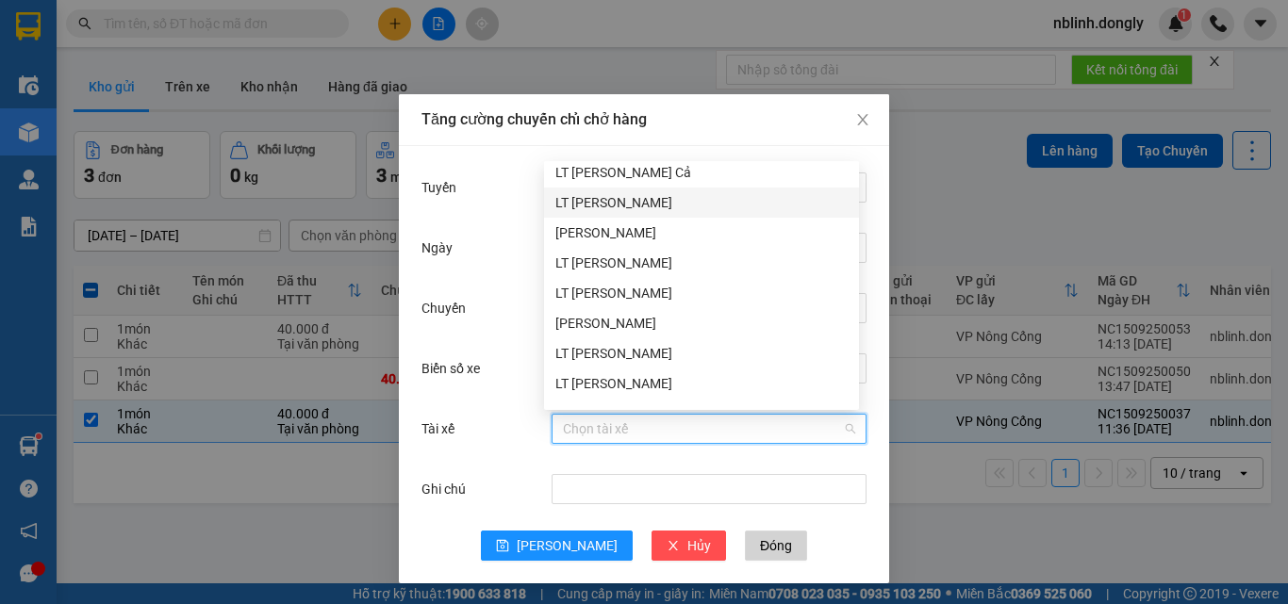
click at [596, 200] on div "LT Lê Văn Thành" at bounding box center [701, 202] width 292 height 21
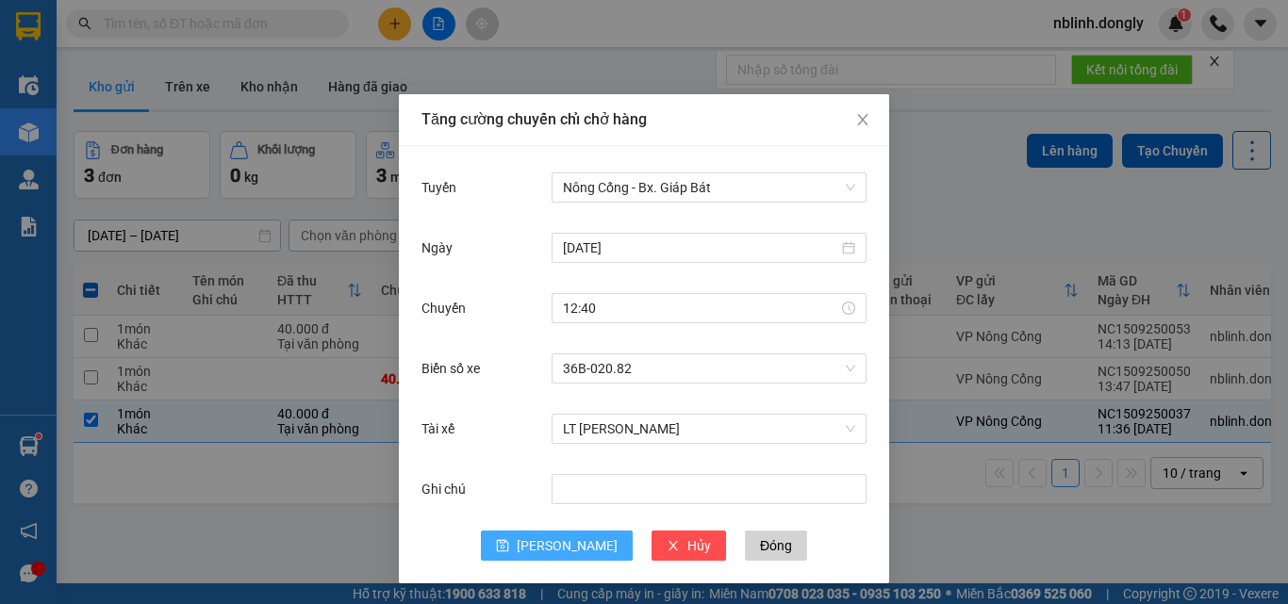
click at [561, 538] on span "Lưu" at bounding box center [567, 546] width 101 height 21
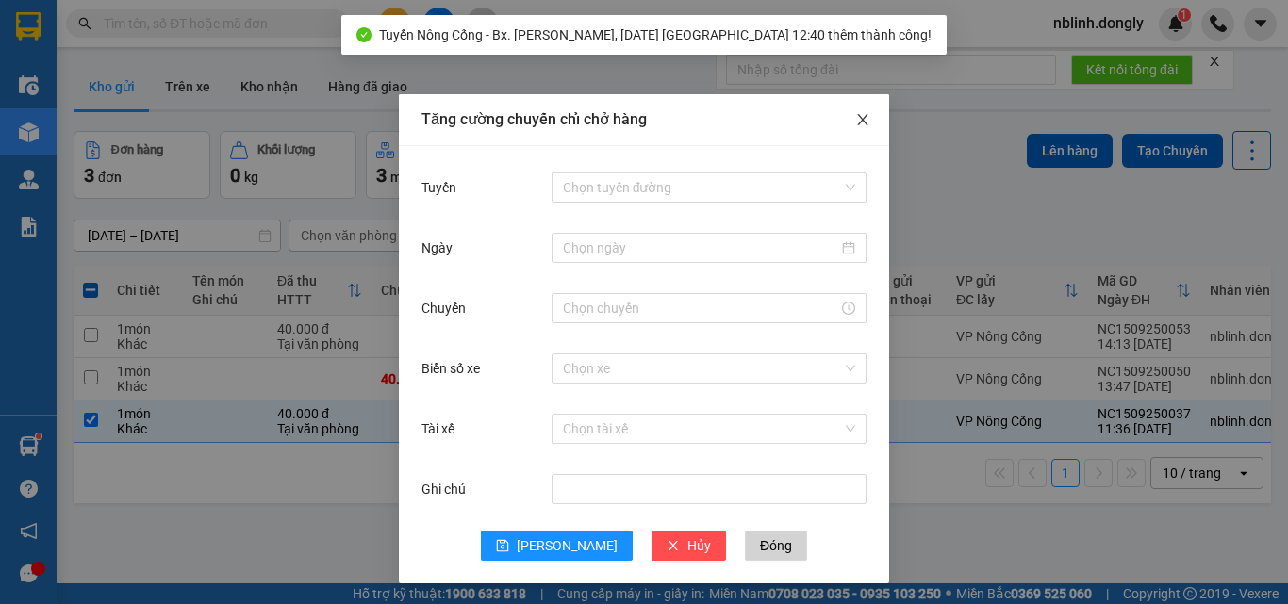
click at [855, 122] on icon "close" at bounding box center [862, 119] width 15 height 15
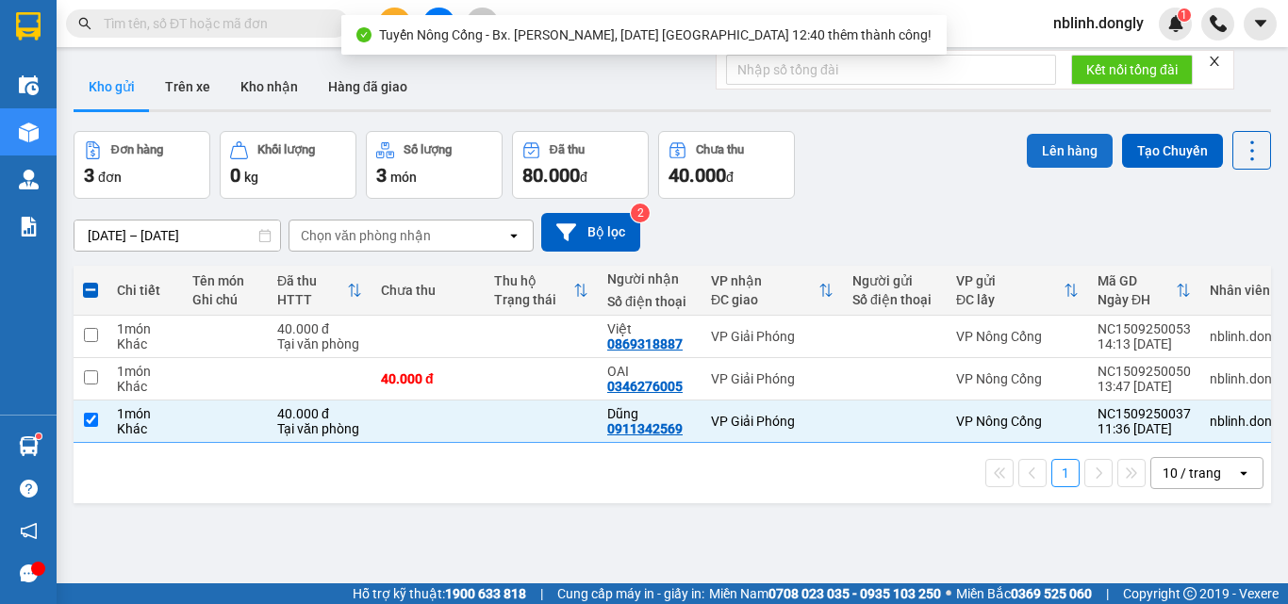
click at [1046, 155] on button "Lên hàng" at bounding box center [1070, 151] width 86 height 34
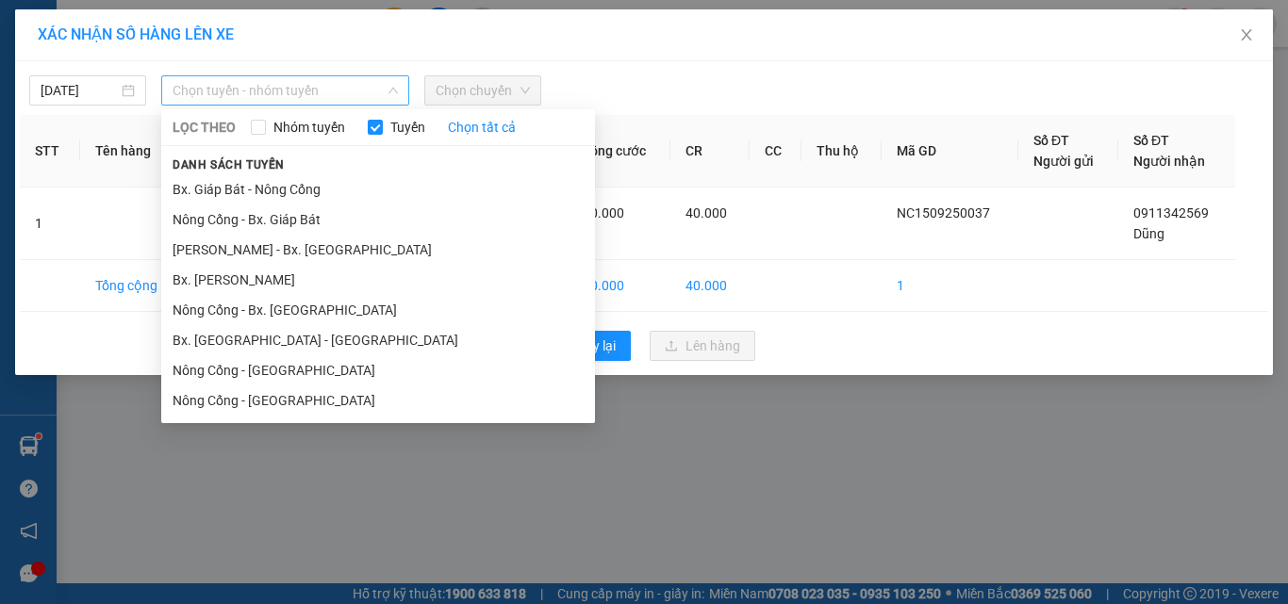
click at [286, 90] on span "Chọn tuyến - nhóm tuyến" at bounding box center [285, 90] width 225 height 28
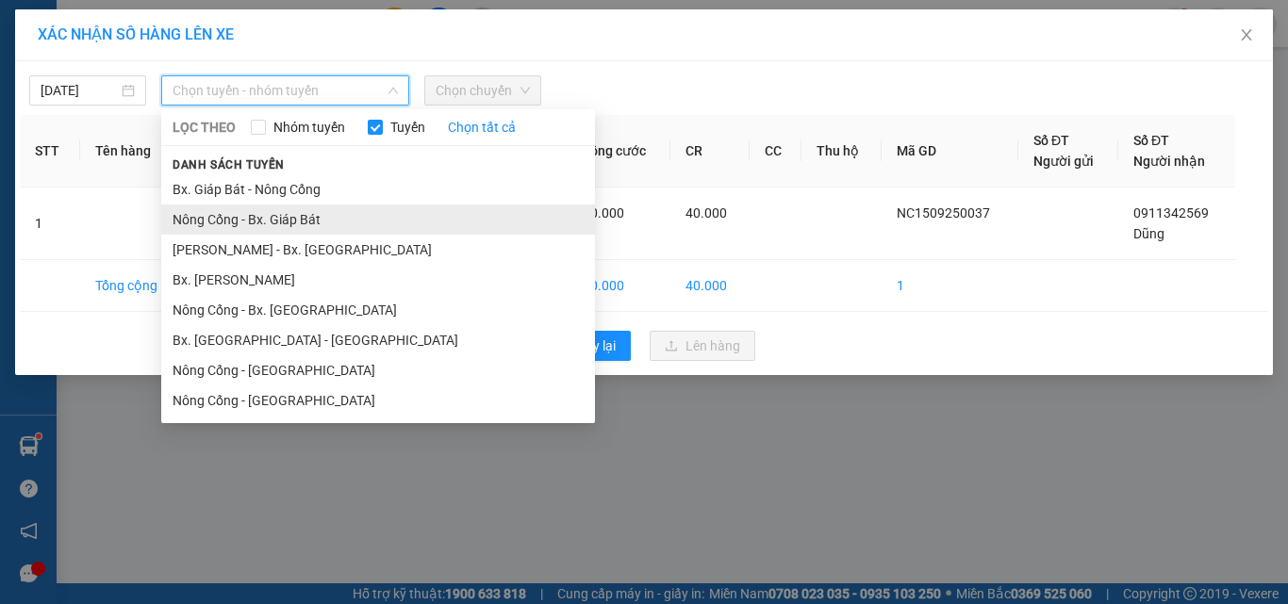
click at [276, 220] on li "Nông Cống - Bx. Giáp Bát" at bounding box center [378, 220] width 434 height 30
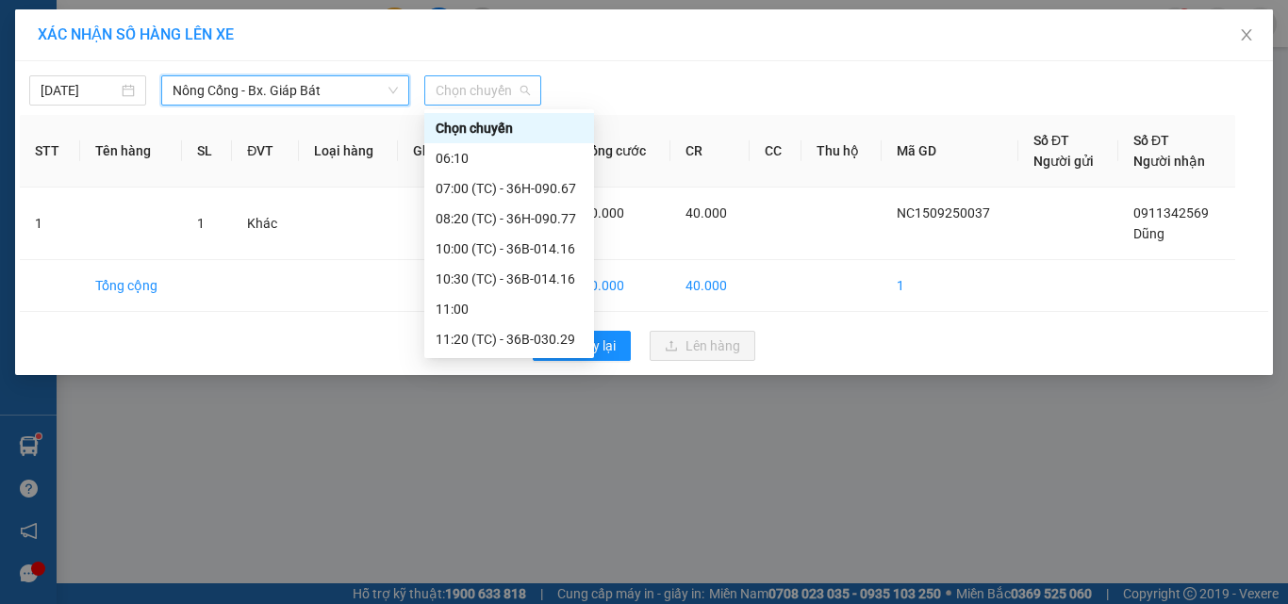
click at [463, 88] on span "Chọn chuyến" at bounding box center [483, 90] width 94 height 28
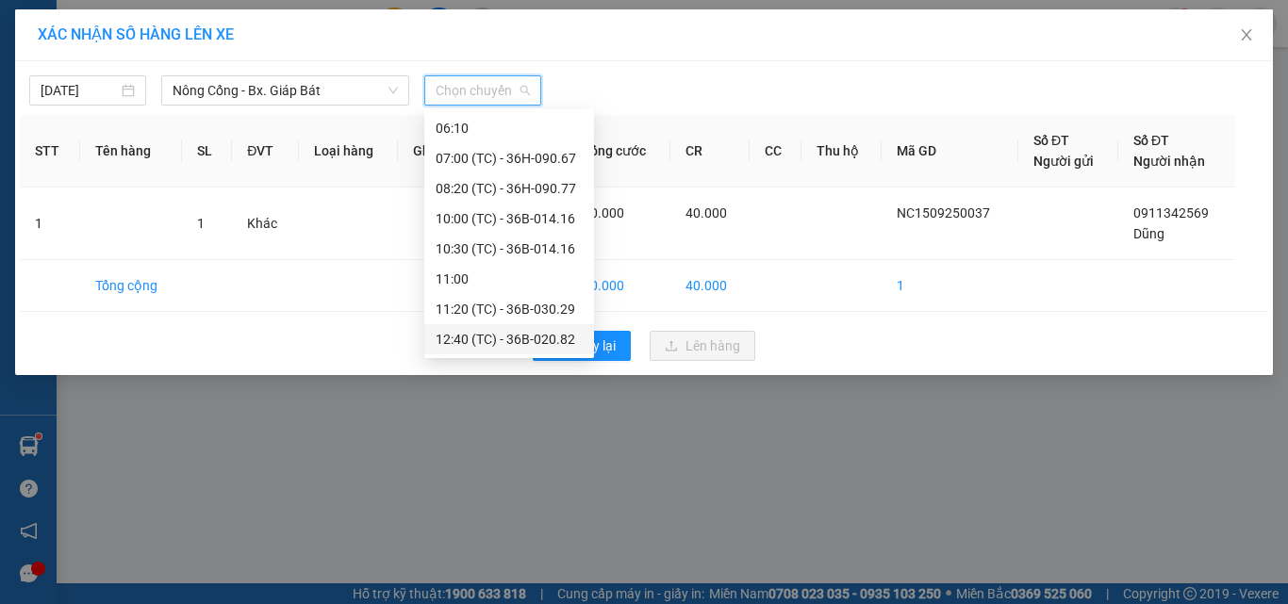
click at [541, 340] on div "12:40 (TC) - 36B-020.82" at bounding box center [509, 339] width 147 height 21
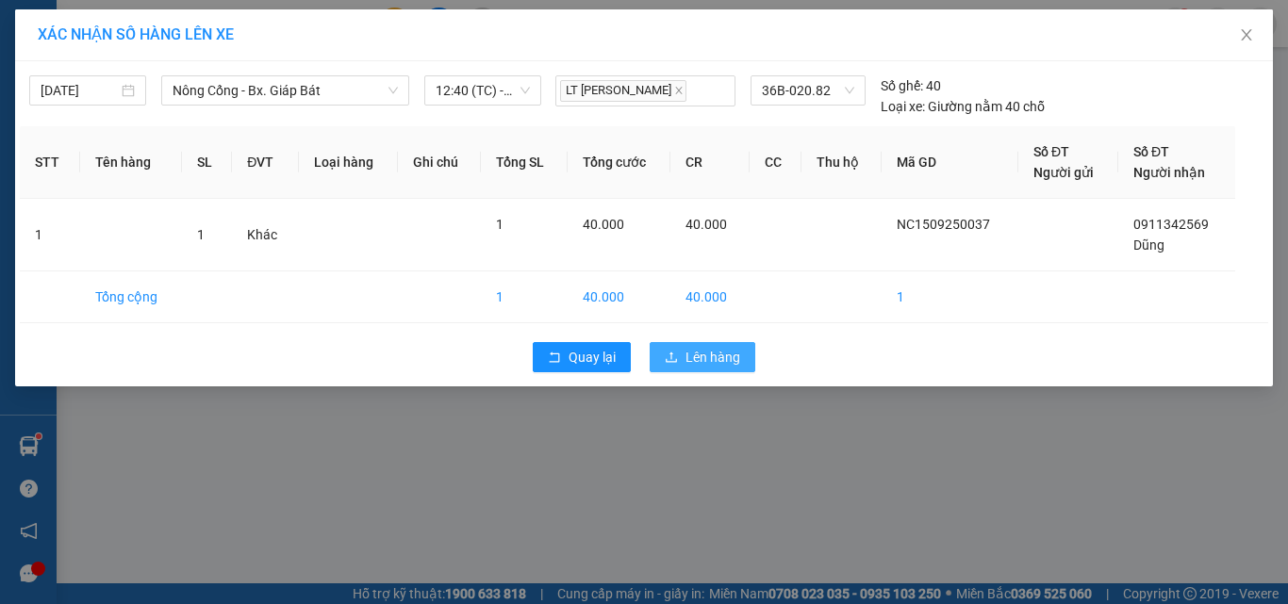
click at [725, 361] on span "Lên hàng" at bounding box center [712, 357] width 55 height 21
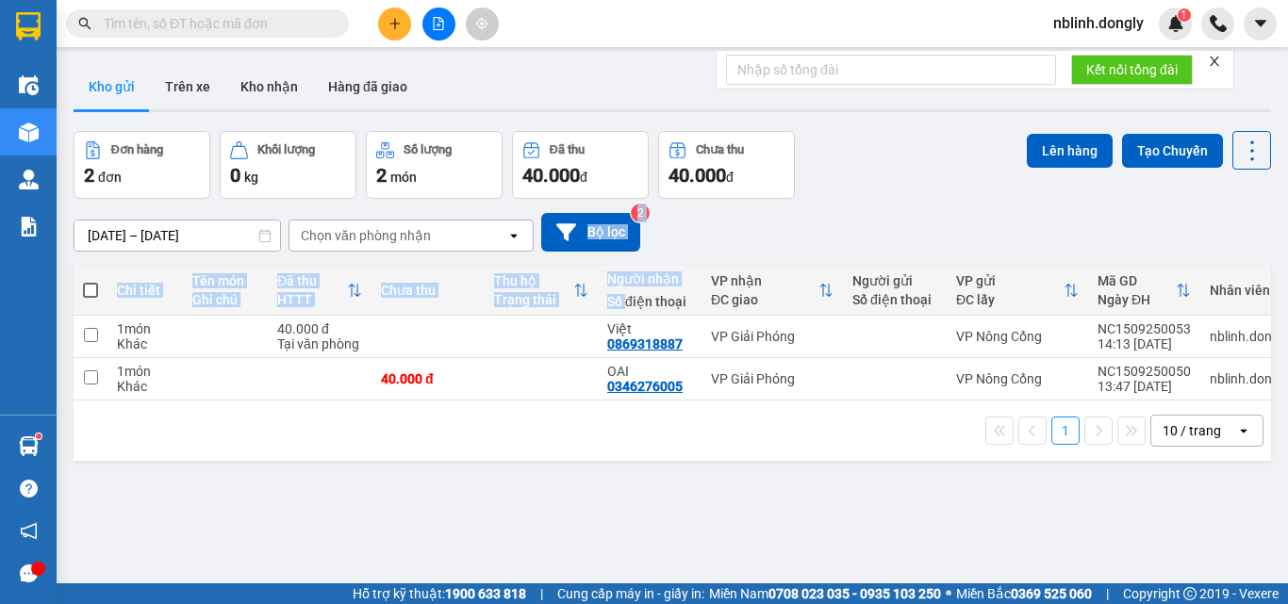
drag, startPoint x: 628, startPoint y: 310, endPoint x: 530, endPoint y: 204, distance: 144.8
click at [529, 205] on div "ver 1.8.143 Kho gửi Trên xe Kho nhận Hàng đã giao Đơn hàng 2 đơn Khối lượng 0 k…" at bounding box center [672, 359] width 1212 height 604
click at [395, 25] on icon "plus" at bounding box center [394, 23] width 13 height 13
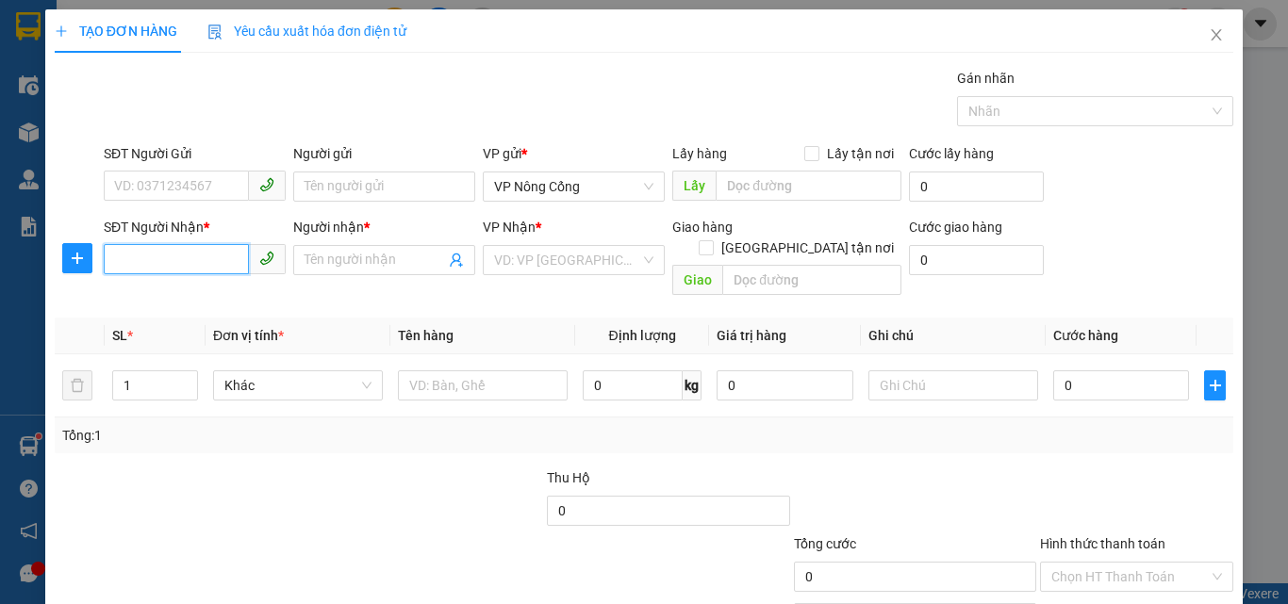
click at [211, 264] on input "SĐT Người Nhận *" at bounding box center [176, 259] width 145 height 30
type input "0978909648"
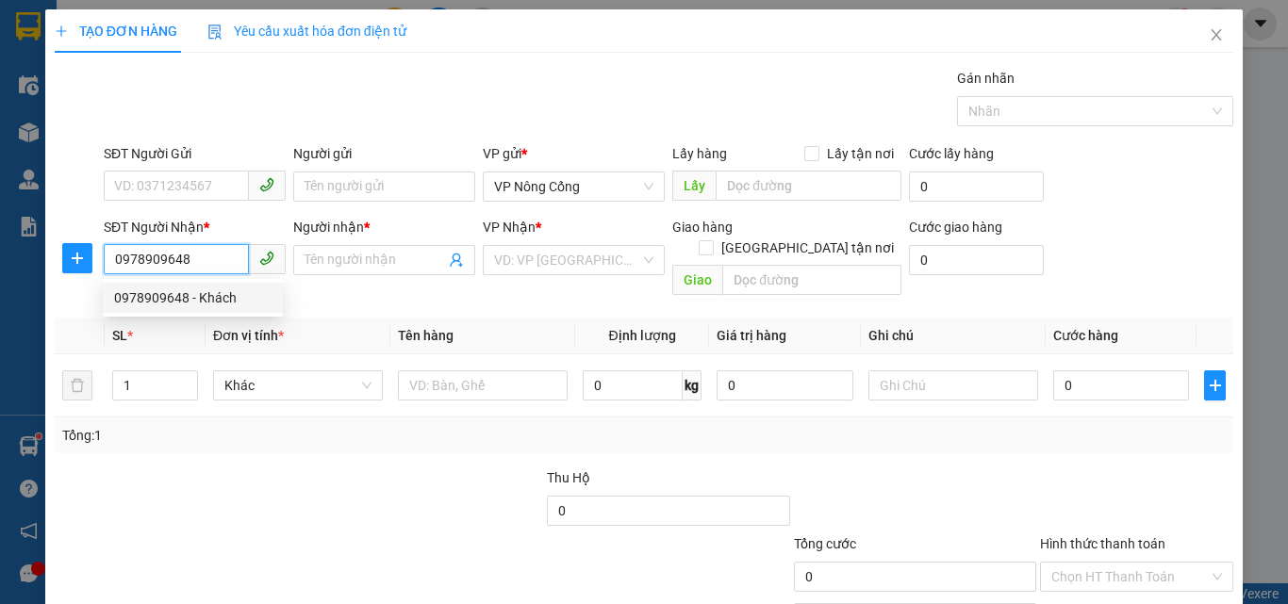
click at [163, 299] on div "0978909648 - Khách" at bounding box center [192, 298] width 157 height 21
type input "Khách"
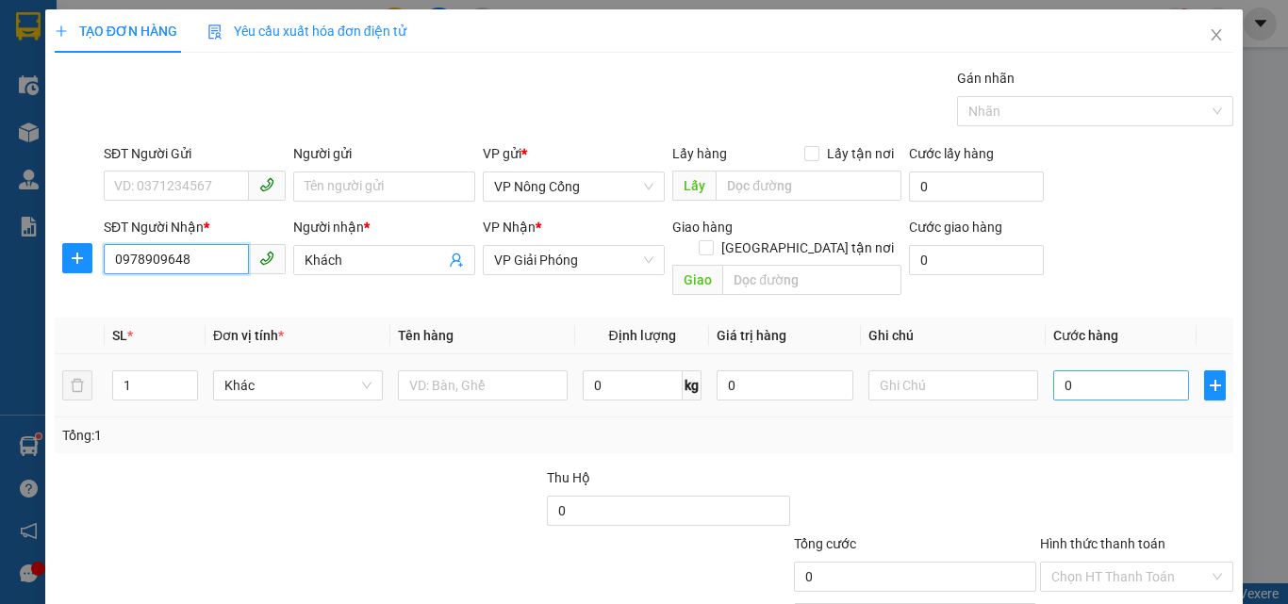
type input "0978909648"
click at [1113, 371] on input "0" at bounding box center [1121, 386] width 136 height 30
type input "3"
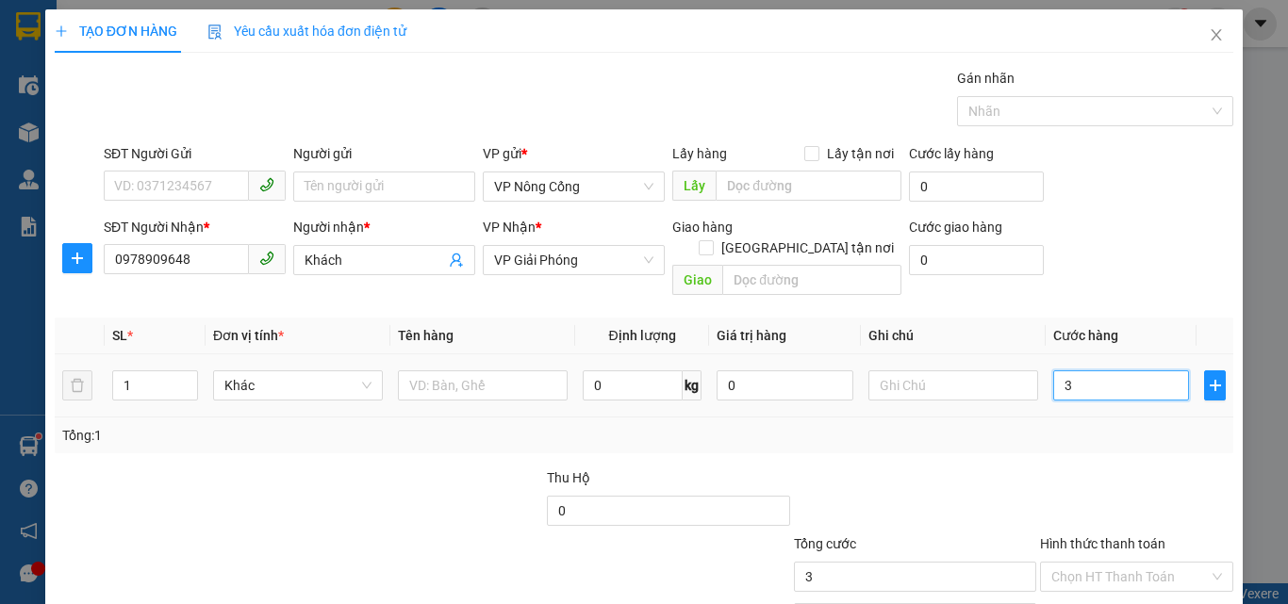
type input "30"
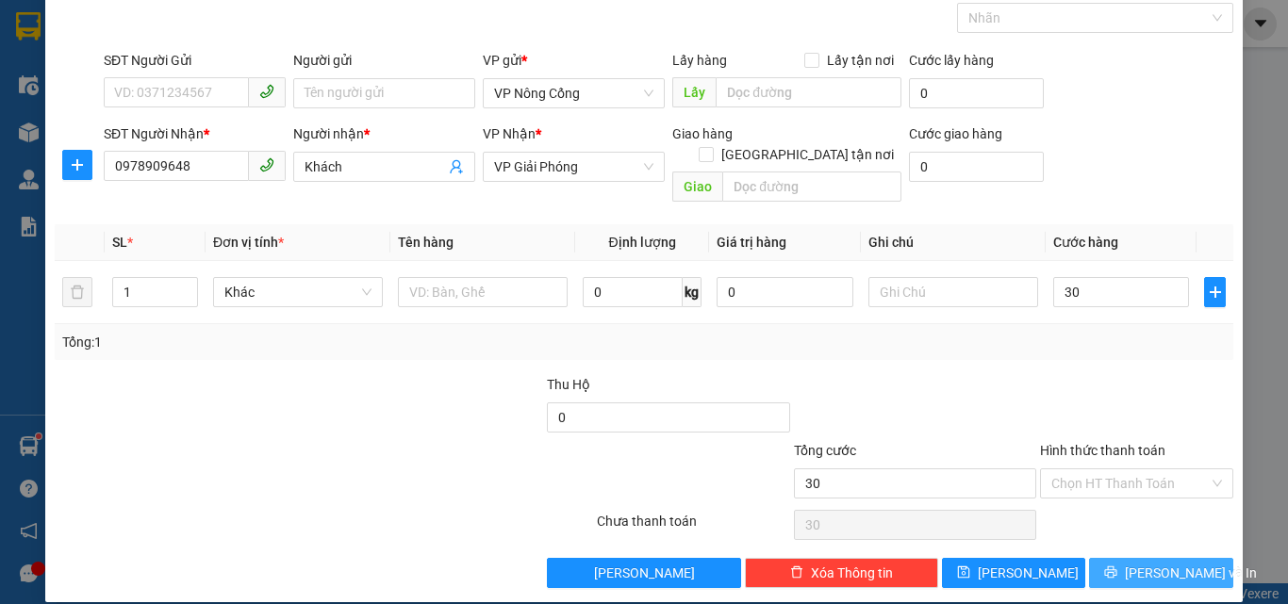
type input "30.000"
click at [1143, 563] on span "Lưu và In" at bounding box center [1191, 573] width 132 height 21
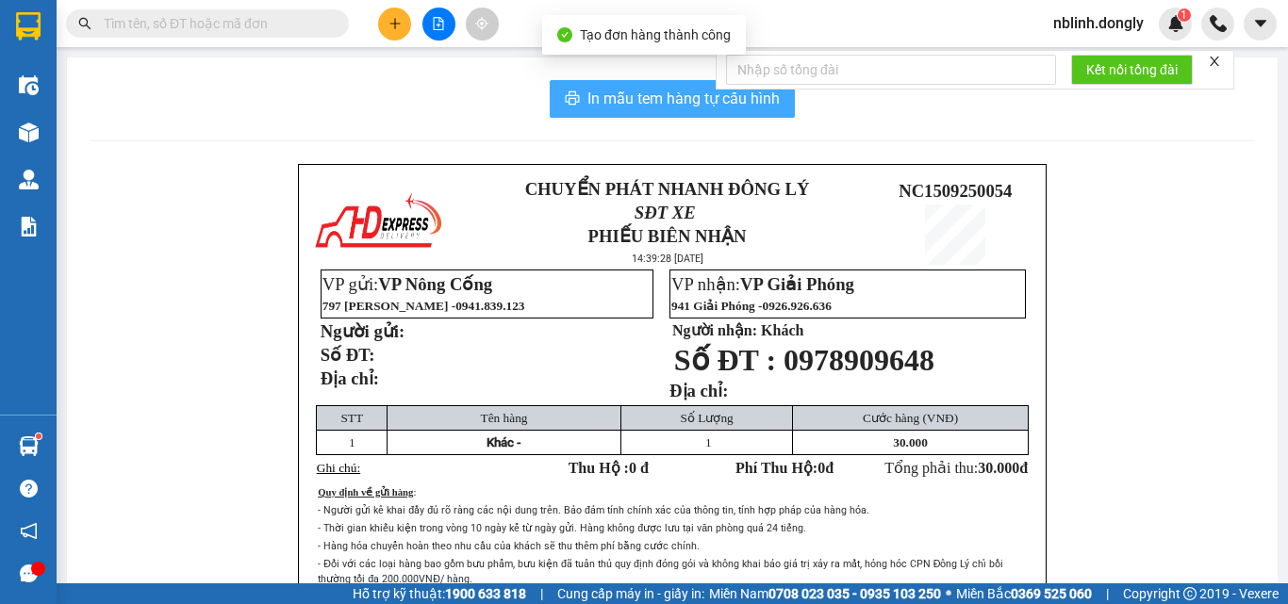
click at [643, 95] on span "In mẫu tem hàng tự cấu hình" at bounding box center [683, 99] width 192 height 24
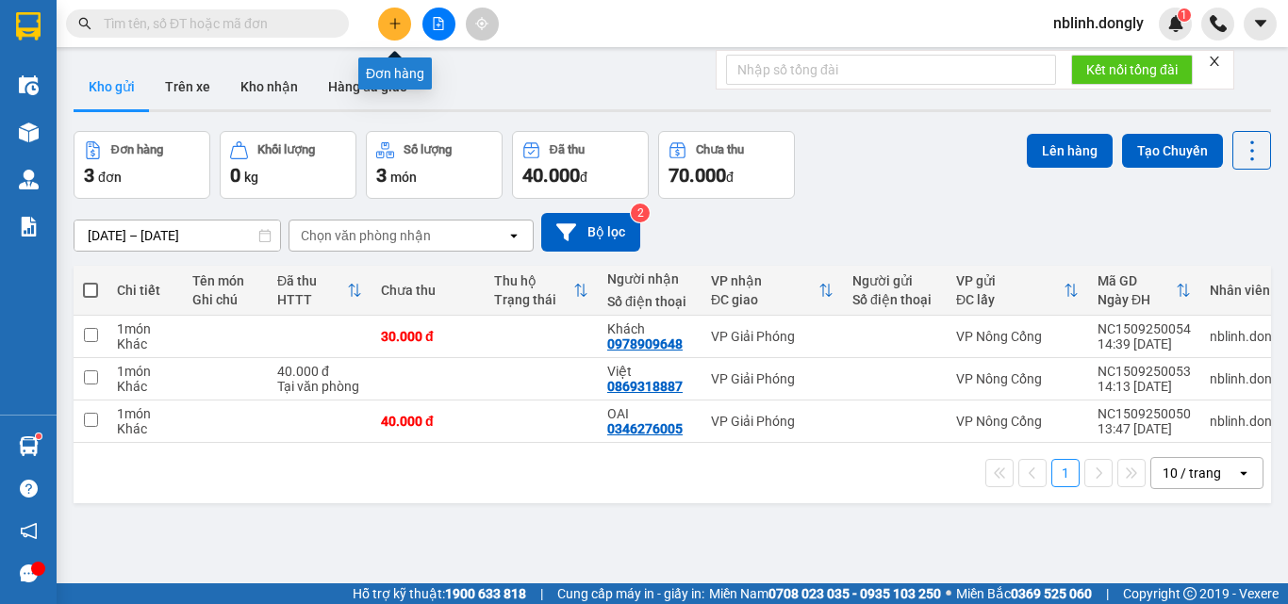
click at [395, 18] on icon "plus" at bounding box center [394, 23] width 13 height 13
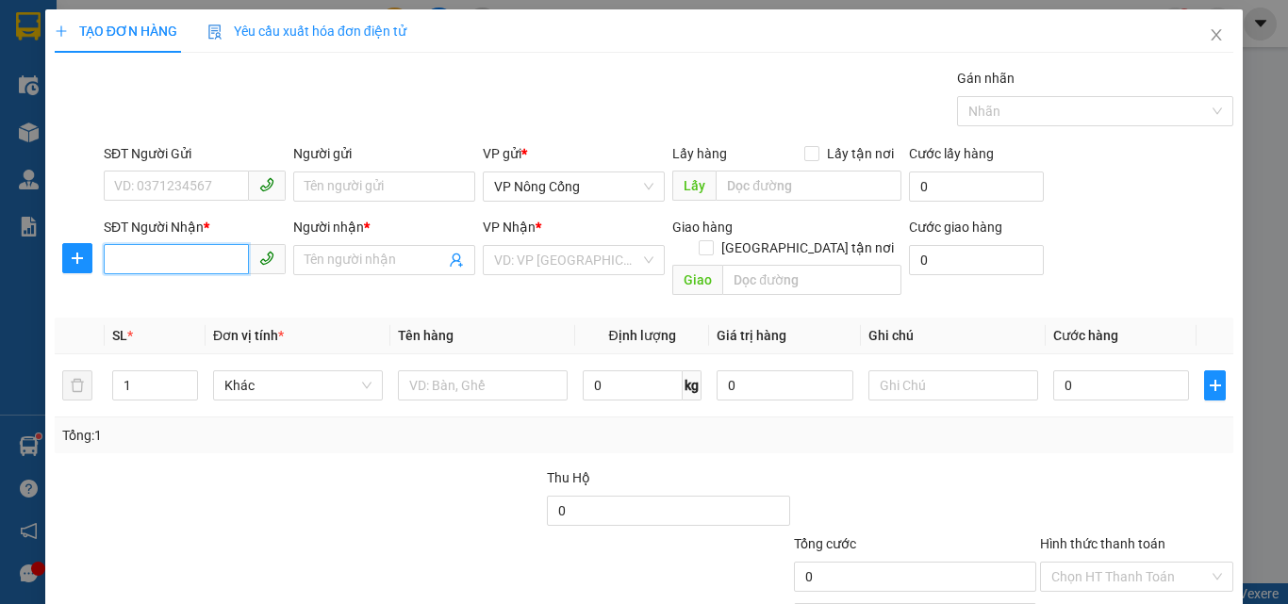
click at [124, 256] on input "SĐT Người Nhận *" at bounding box center [176, 259] width 145 height 30
type input "0834219919"
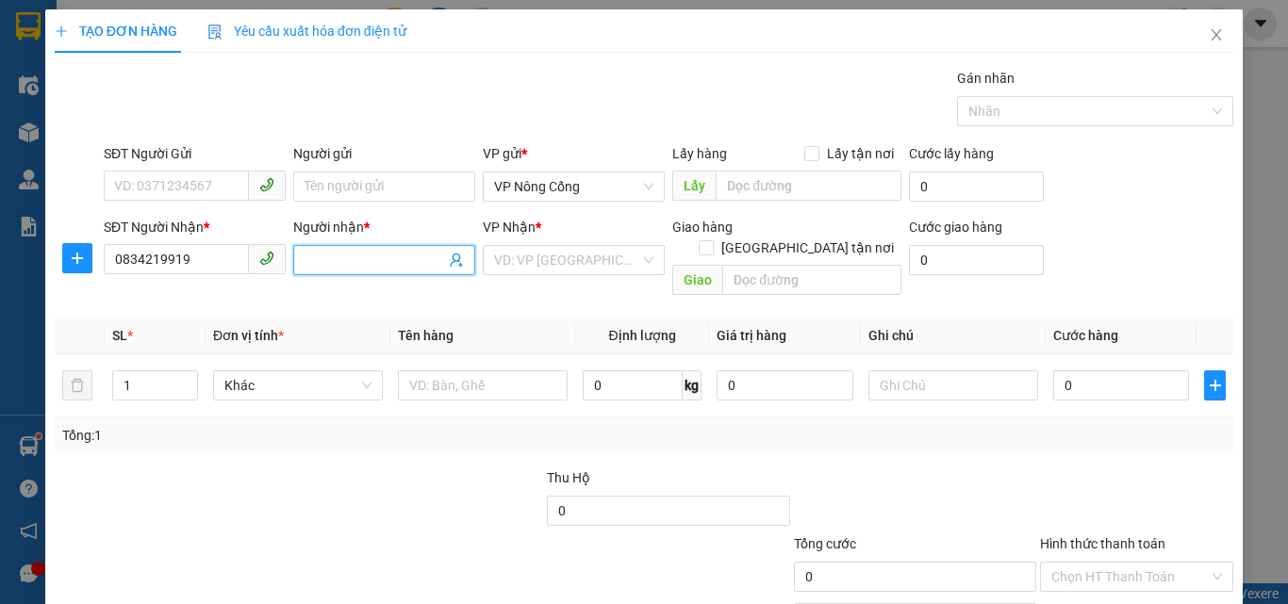
click at [352, 261] on input "Người nhận *" at bounding box center [375, 260] width 140 height 21
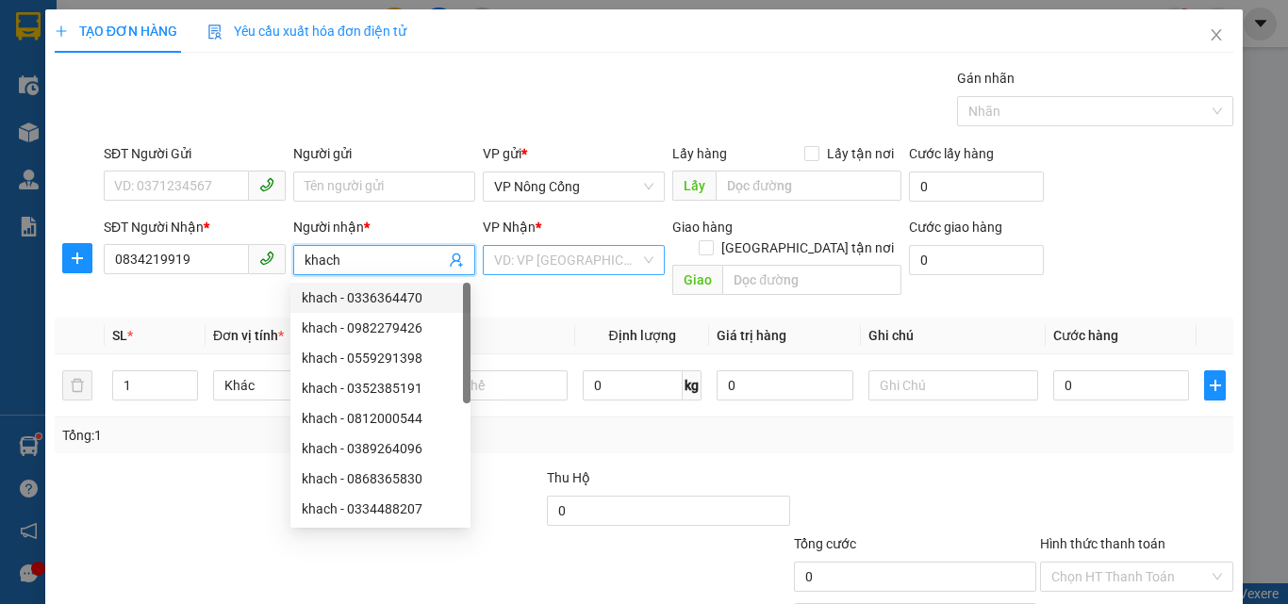
type input "khach"
click at [544, 256] on input "search" at bounding box center [567, 260] width 146 height 28
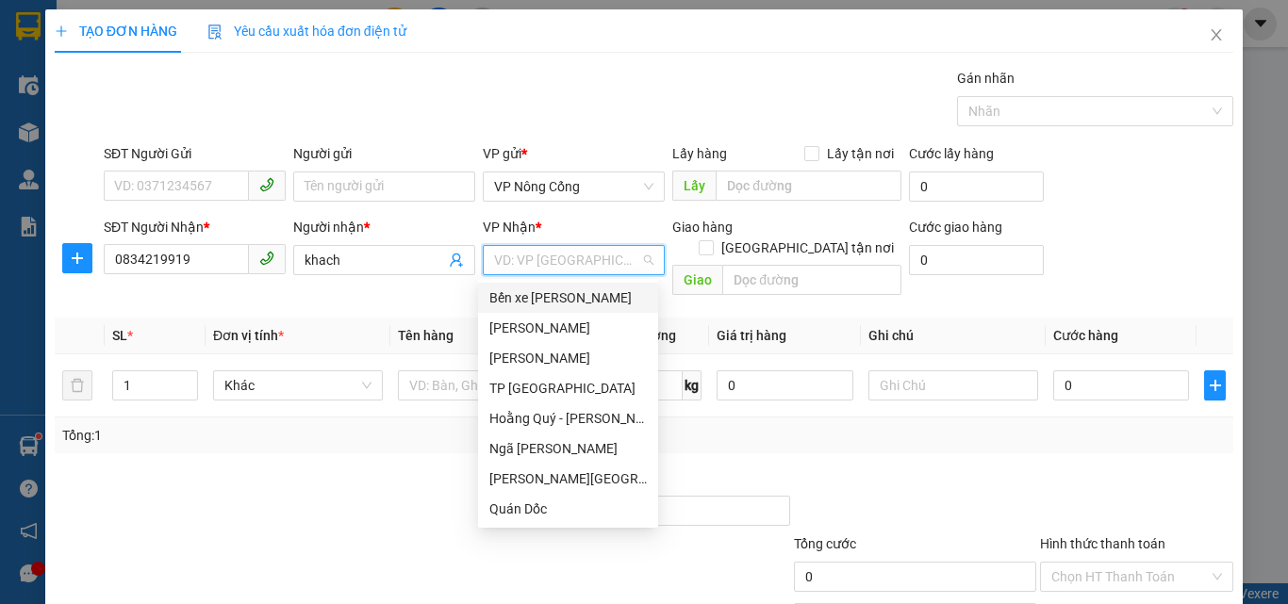
click at [537, 298] on div "Bến xe [PERSON_NAME]" at bounding box center [567, 298] width 157 height 21
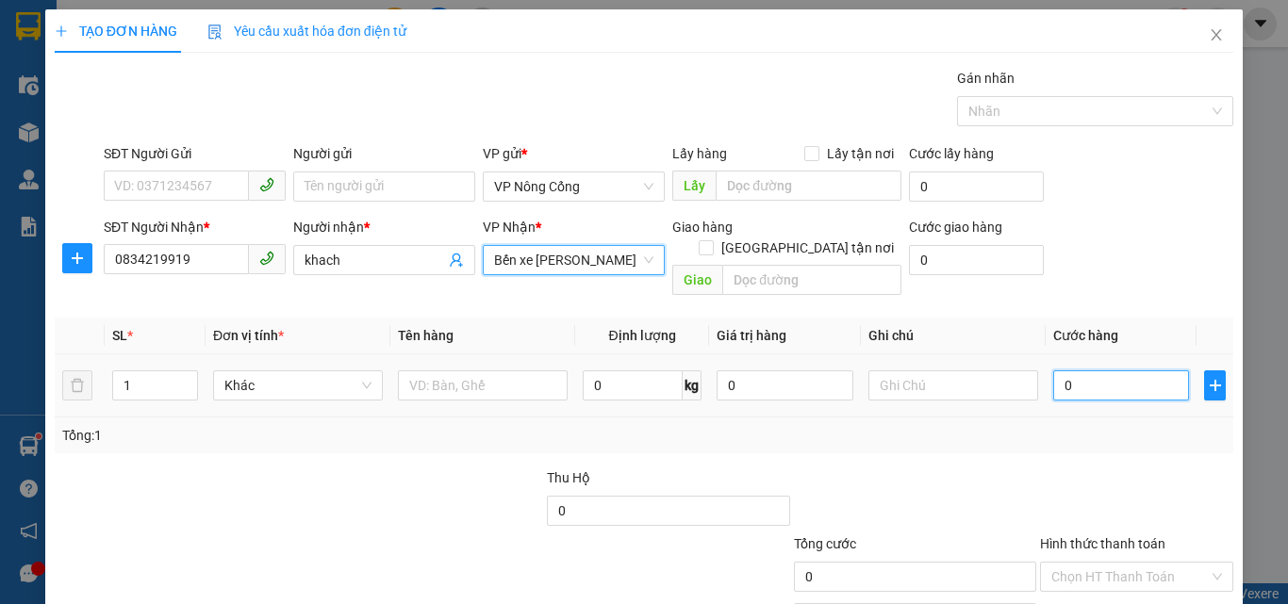
click at [1077, 371] on input "0" at bounding box center [1121, 386] width 136 height 30
type input "3"
type input "30"
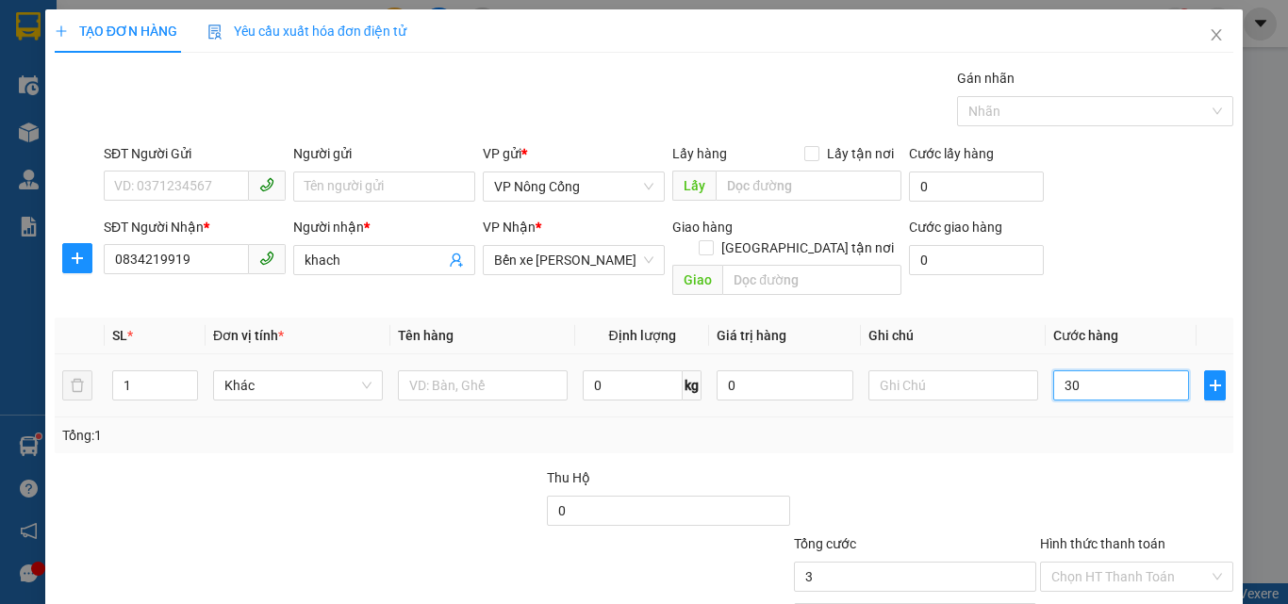
type input "30"
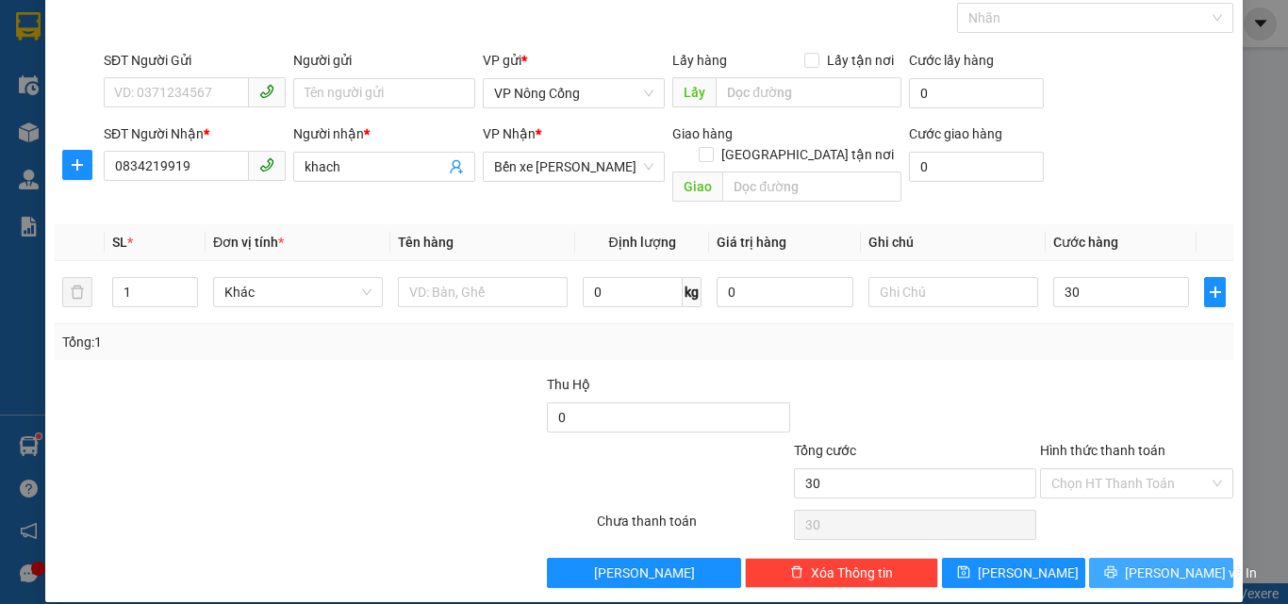
type input "30.000"
click at [1148, 565] on button "Lưu và In" at bounding box center [1161, 573] width 144 height 30
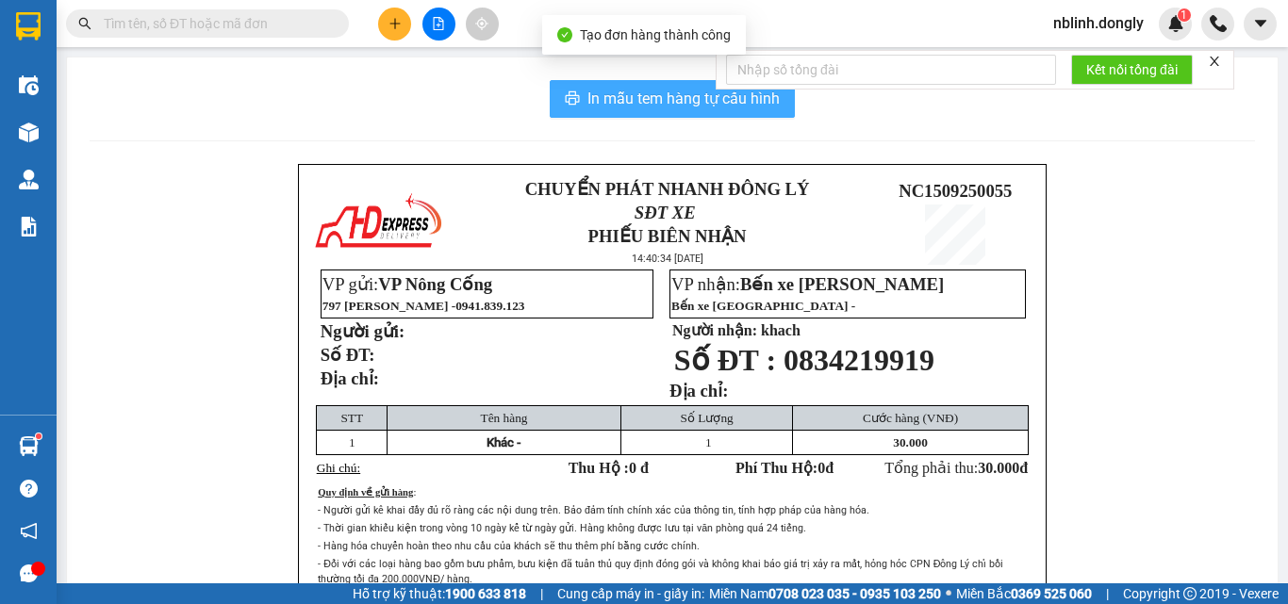
drag, startPoint x: 680, startPoint y: 103, endPoint x: 761, endPoint y: 405, distance: 313.3
click at [682, 105] on span "In mẫu tem hàng tự cấu hình" at bounding box center [683, 99] width 192 height 24
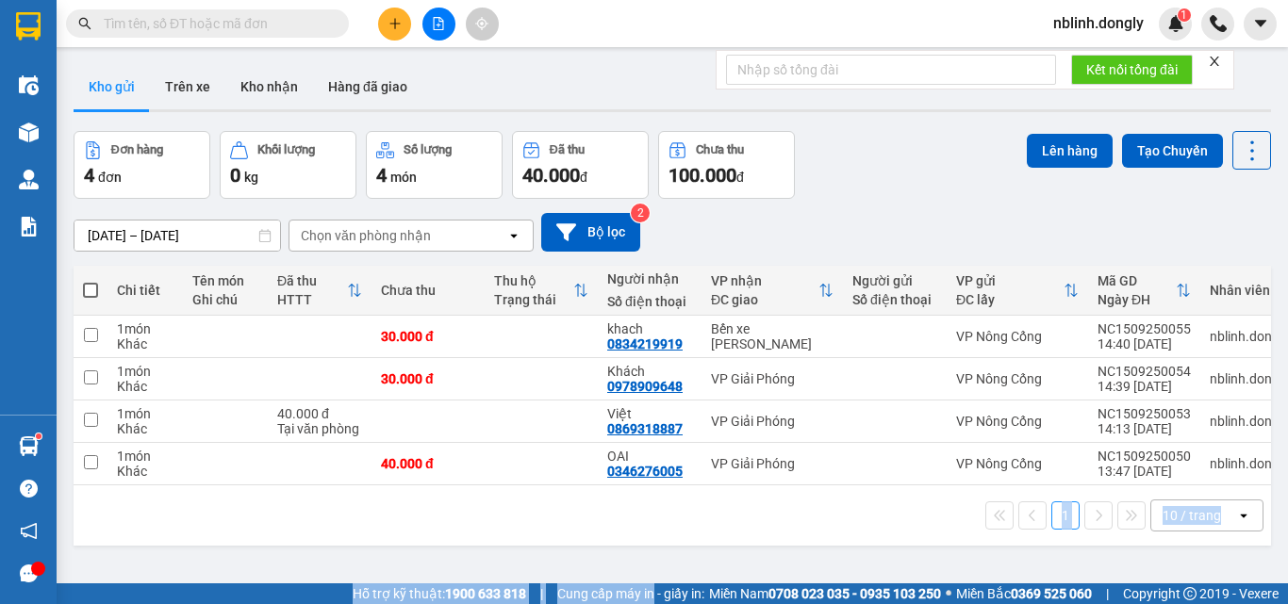
drag, startPoint x: 597, startPoint y: 593, endPoint x: 645, endPoint y: 612, distance: 51.6
click at [645, 603] on html "Kết quả tìm kiếm ( 0 ) Bộ lọc No Data nblinh.dongly 1 Điều hành xe Kho hàng mới…" at bounding box center [644, 302] width 1288 height 604
drag, startPoint x: 395, startPoint y: 22, endPoint x: 395, endPoint y: 37, distance: 15.1
click at [395, 37] on button at bounding box center [394, 24] width 33 height 33
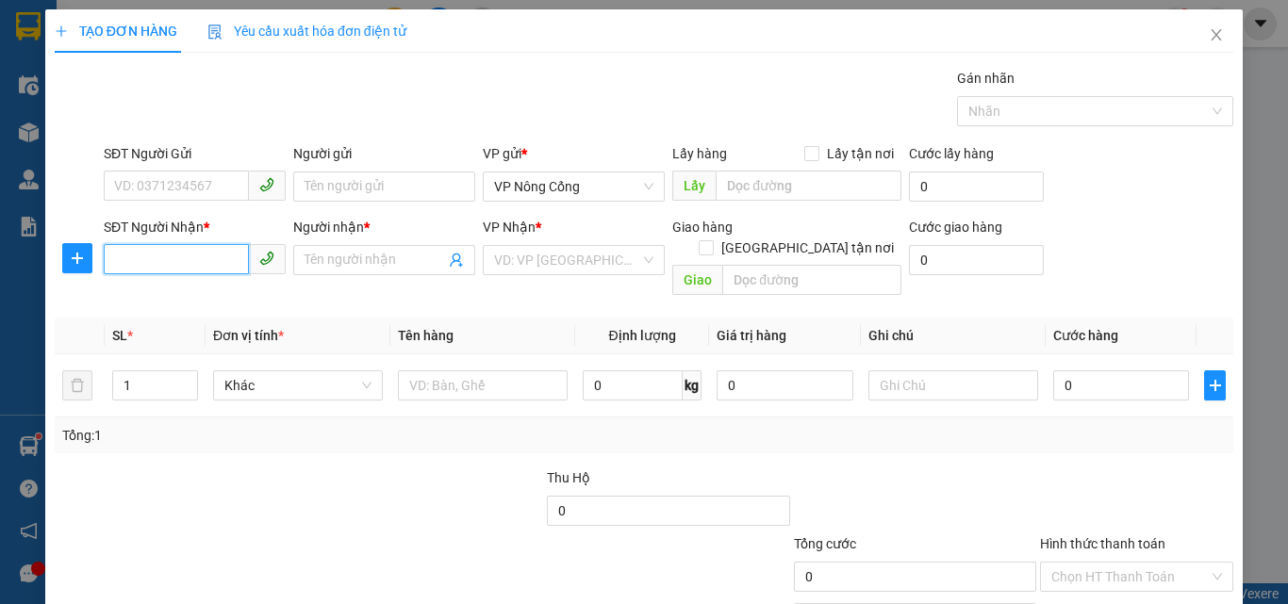
click at [131, 264] on input "SĐT Người Nhận *" at bounding box center [176, 259] width 145 height 30
click at [145, 265] on input "SĐT Người Nhận *" at bounding box center [176, 259] width 145 height 30
click at [141, 267] on input "SĐT Người Nhận *" at bounding box center [176, 259] width 145 height 30
drag, startPoint x: 160, startPoint y: 247, endPoint x: 156, endPoint y: 257, distance: 11.4
click at [160, 251] on input "SĐT Người Nhận *" at bounding box center [176, 259] width 145 height 30
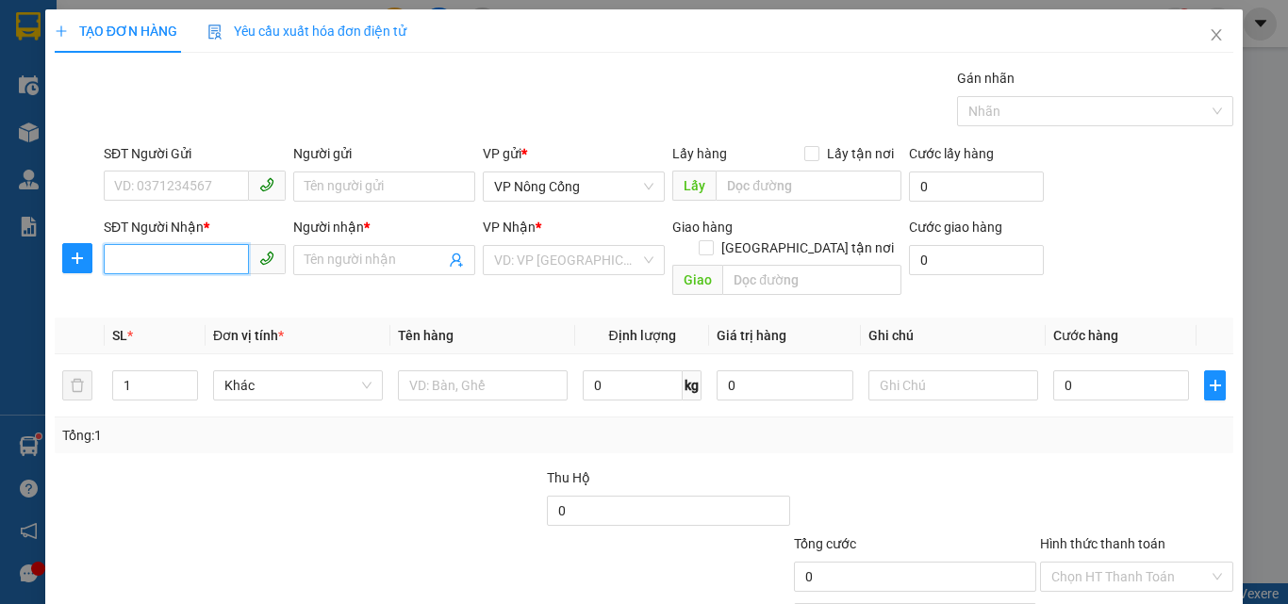
drag, startPoint x: 156, startPoint y: 257, endPoint x: 143, endPoint y: 270, distance: 17.3
click at [145, 270] on input "SĐT Người Nhận *" at bounding box center [176, 259] width 145 height 30
click at [143, 257] on input "SĐT Người Nhận *" at bounding box center [176, 259] width 145 height 30
click at [144, 257] on input "SĐT Người Nhận *" at bounding box center [176, 259] width 145 height 30
click at [145, 260] on input "SĐT Người Nhận *" at bounding box center [176, 259] width 145 height 30
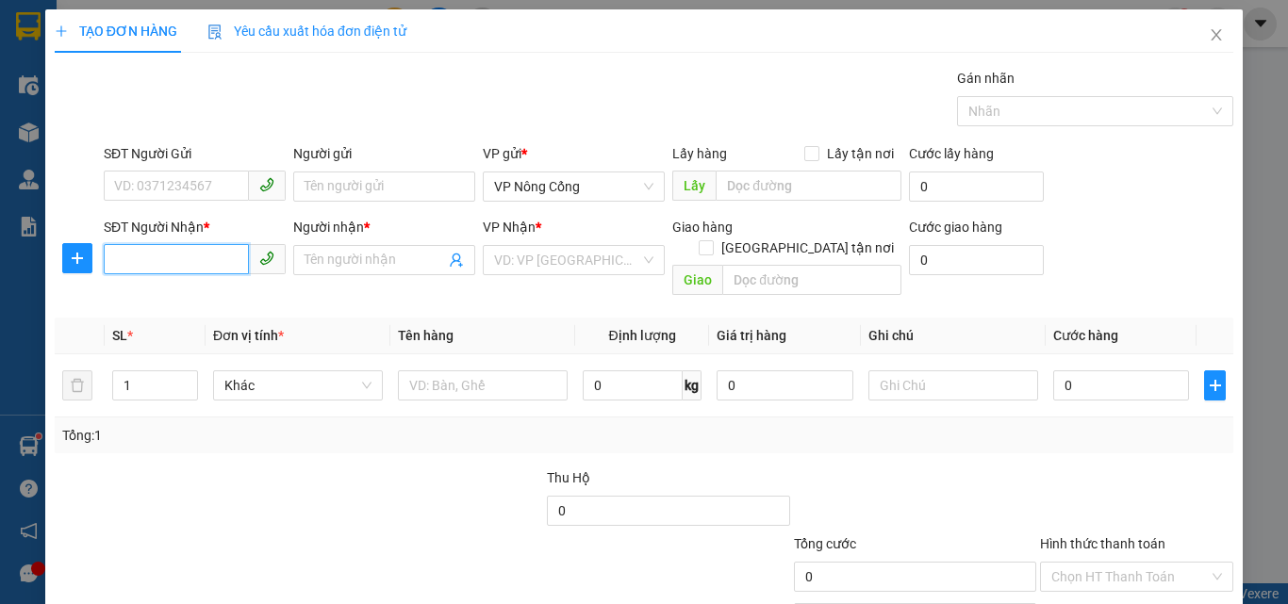
click at [145, 261] on input "SĐT Người Nhận *" at bounding box center [176, 259] width 145 height 30
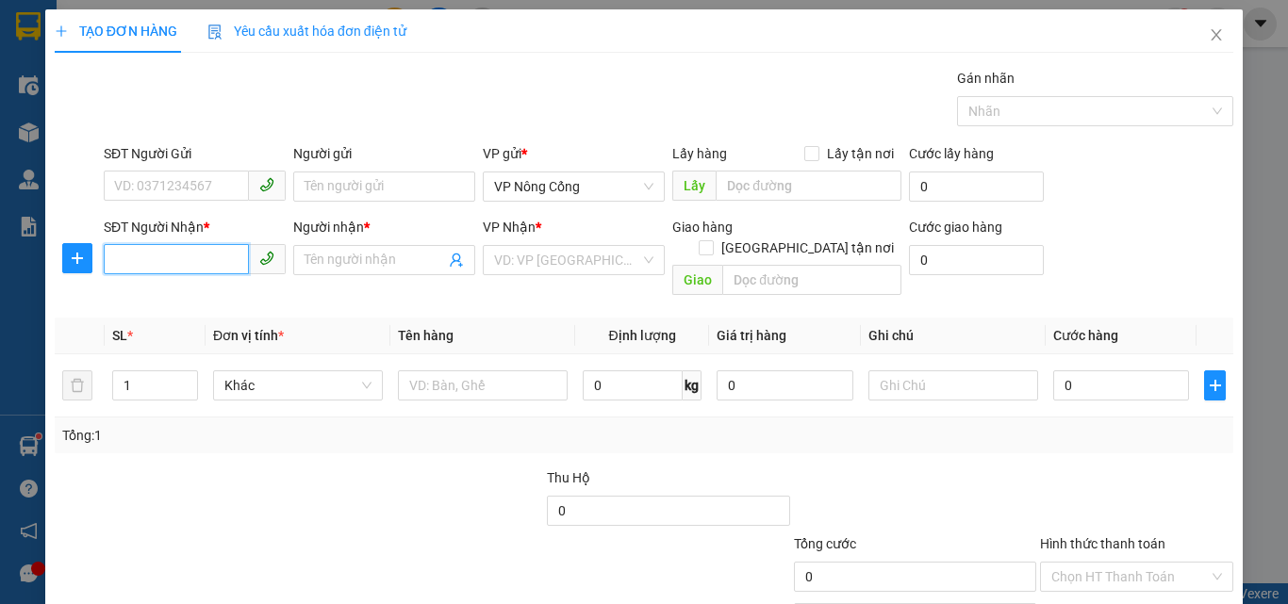
click at [145, 266] on input "SĐT Người Nhận *" at bounding box center [176, 259] width 145 height 30
click at [140, 265] on input "SĐT Người Nhận *" at bounding box center [176, 259] width 145 height 30
click at [132, 256] on input "SĐT Người Nhận *" at bounding box center [176, 259] width 145 height 30
drag, startPoint x: 0, startPoint y: 341, endPoint x: 16, endPoint y: 343, distance: 16.1
click at [0, 351] on div "TẠO ĐƠN HÀNG Yêu cầu xuất hóa đơn điện tử Transit Pickup Surcharge Ids Transit …" at bounding box center [644, 302] width 1288 height 604
